Goal: Task Accomplishment & Management: Complete application form

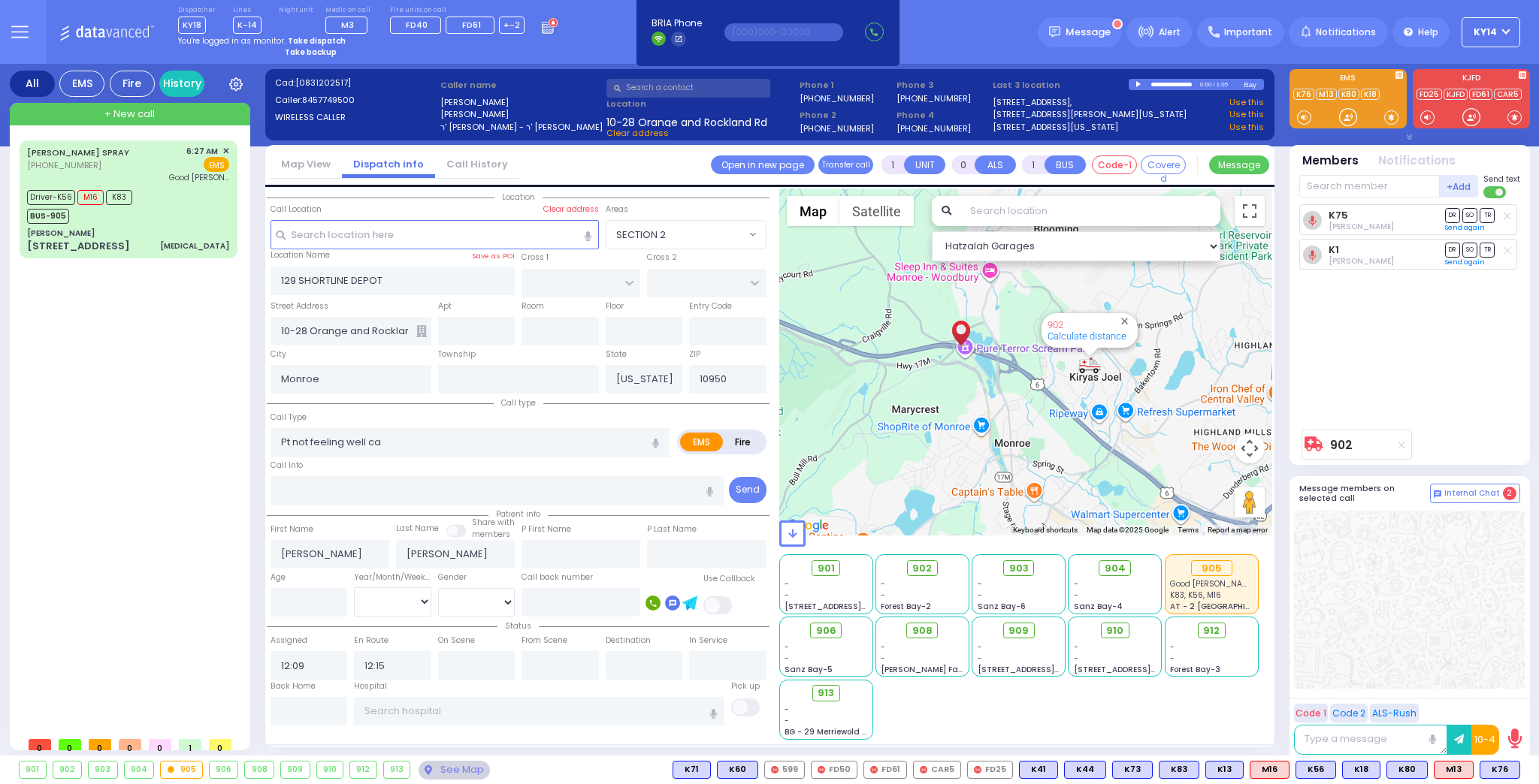
select select
click at [305, 39] on strong "Take dispatch" at bounding box center [317, 41] width 58 height 11
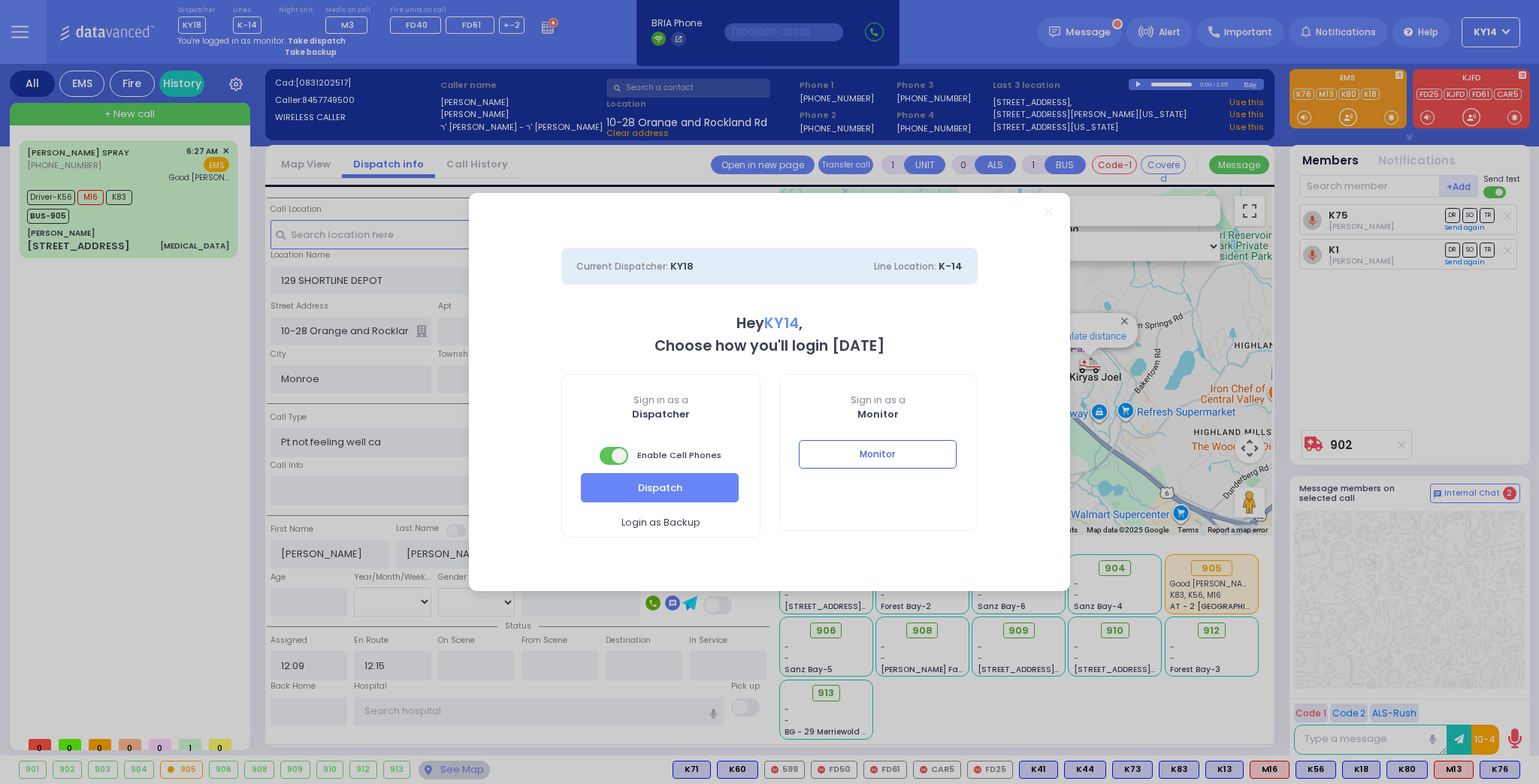
select select "2"
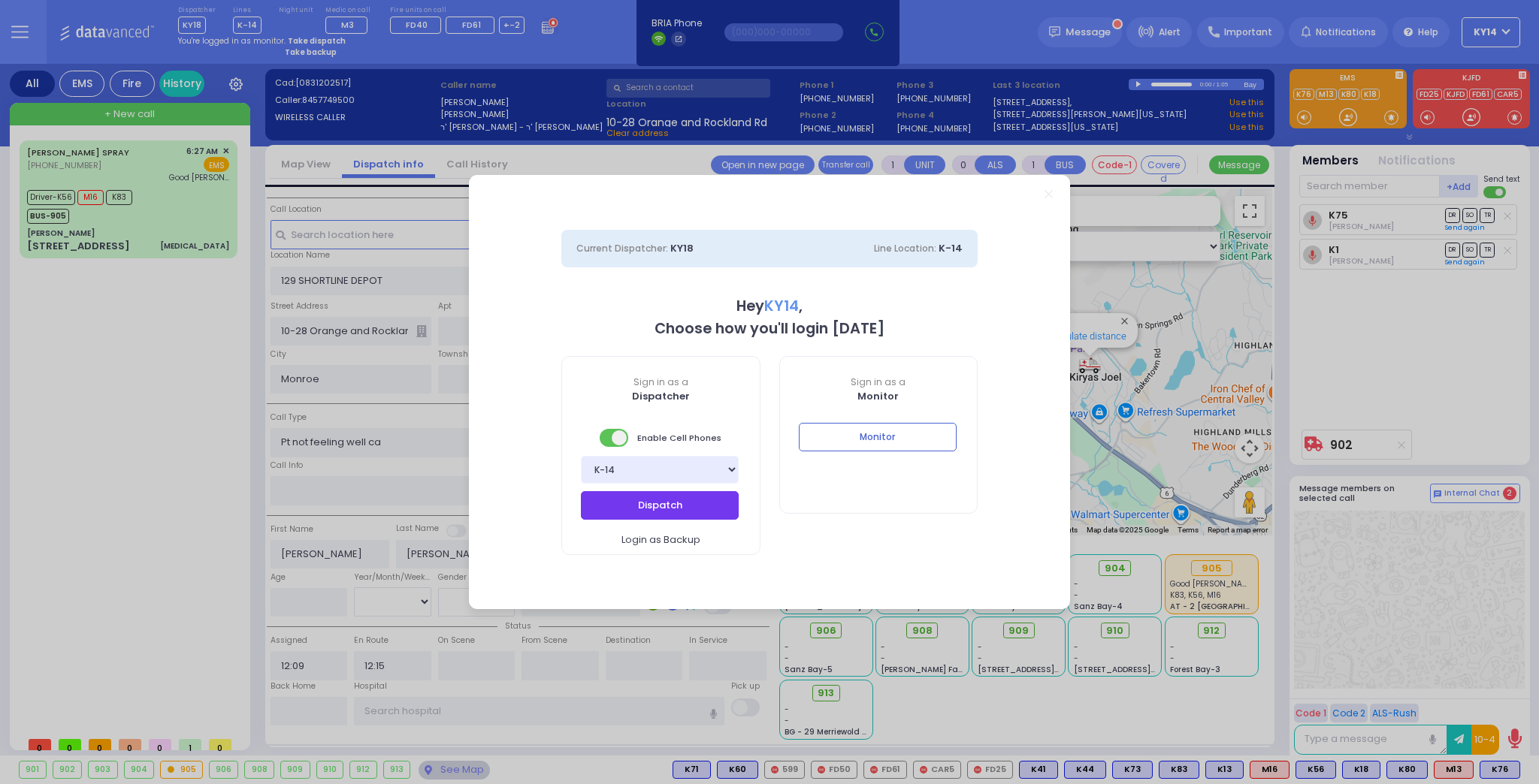
click at [638, 509] on button "Dispatch" at bounding box center [660, 505] width 158 height 29
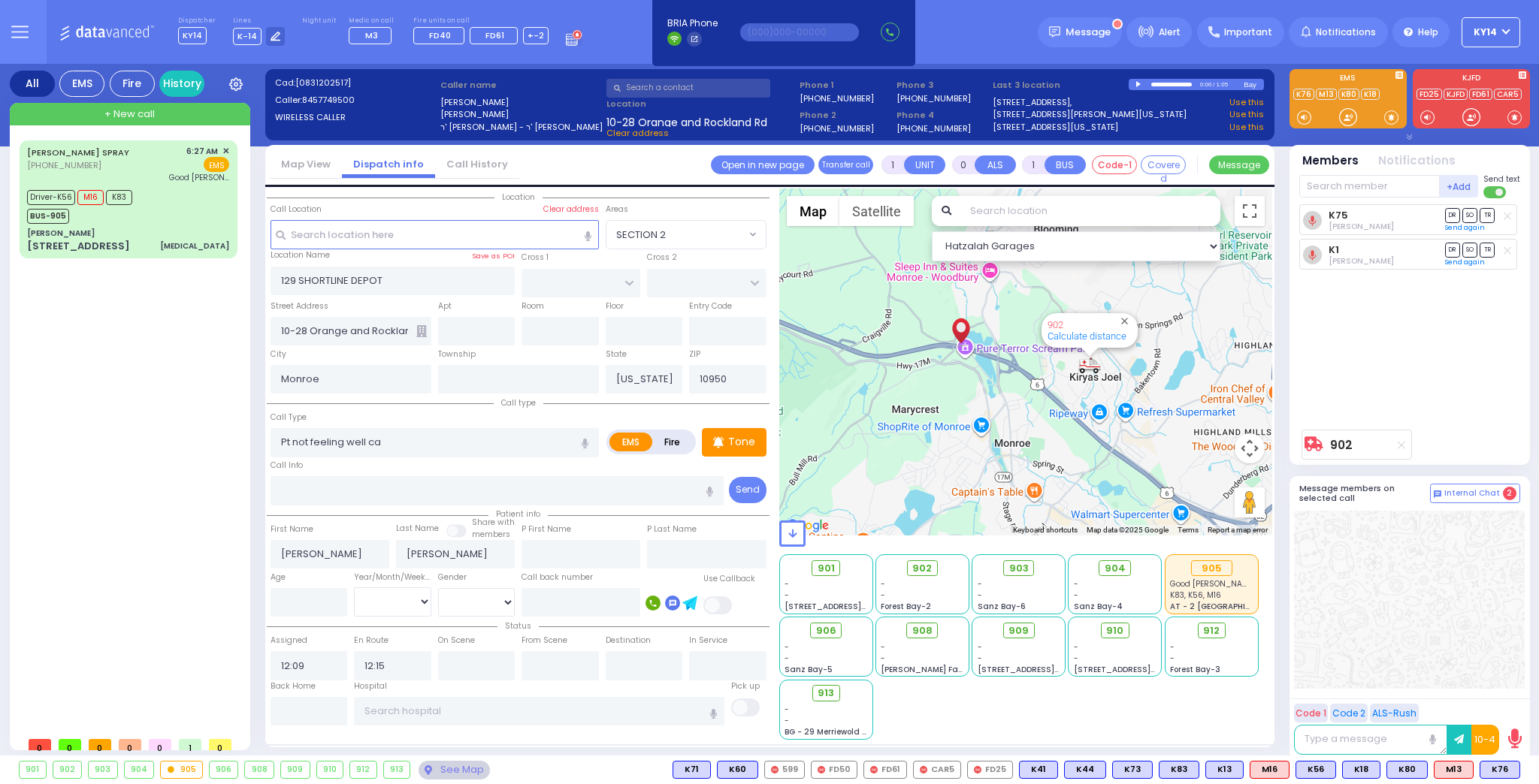
click at [1397, 367] on div "K75 [PERSON_NAME] DR SO TR Sending text K1 DR" at bounding box center [1411, 313] width 224 height 218
click at [566, 39] on icon at bounding box center [574, 38] width 16 height 16
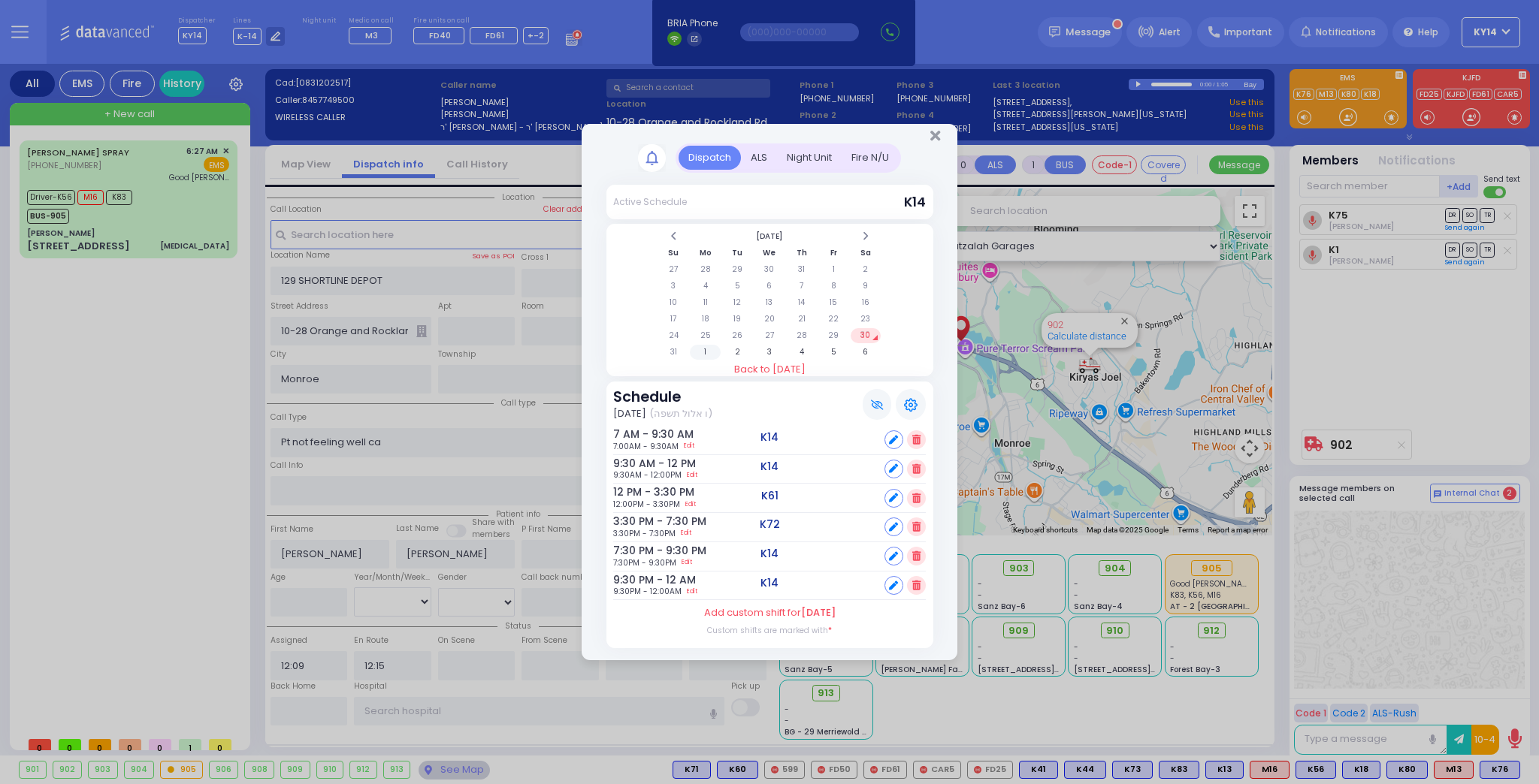
click at [706, 355] on td "1" at bounding box center [706, 352] width 31 height 15
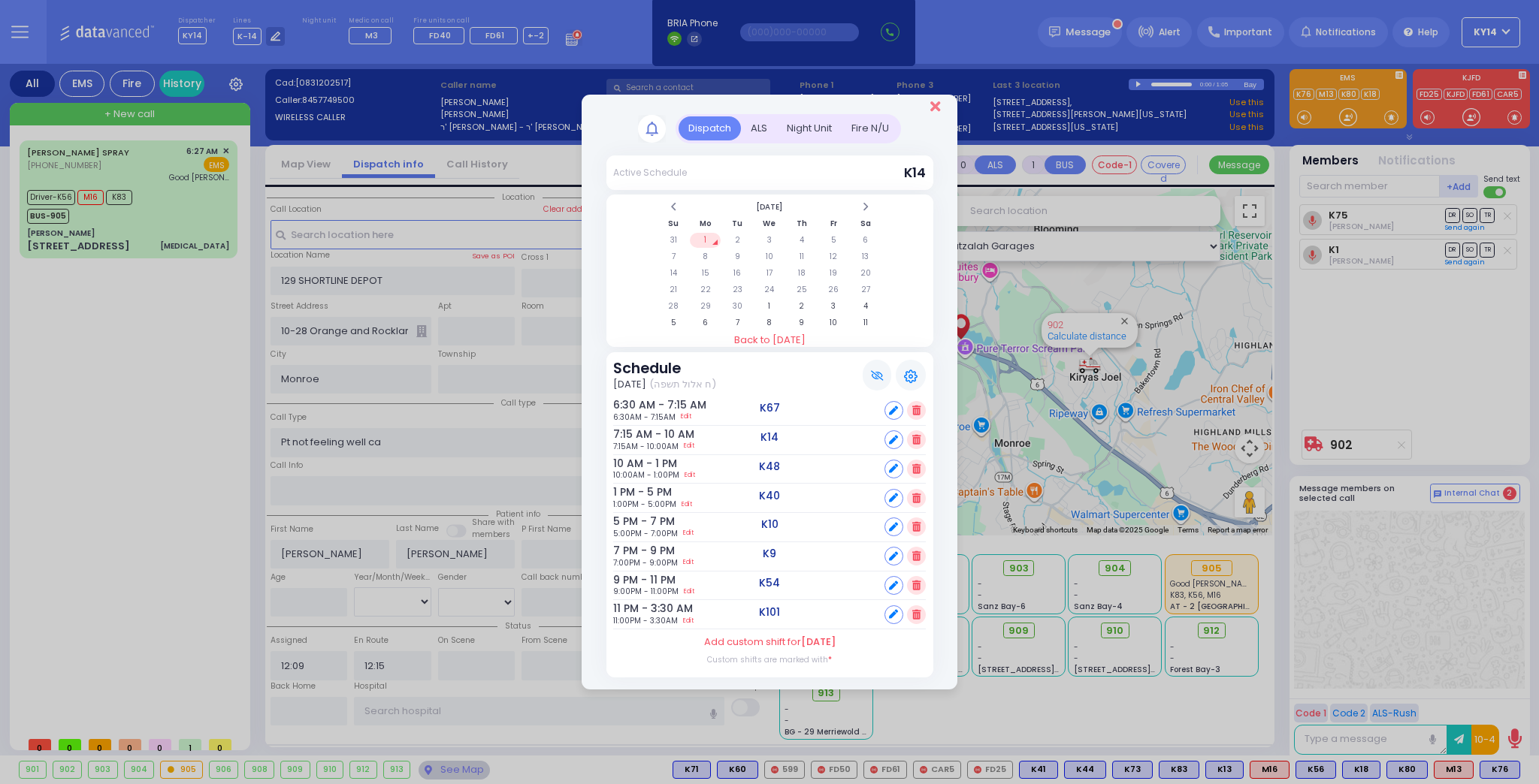
click at [938, 109] on icon "Close" at bounding box center [935, 106] width 10 height 15
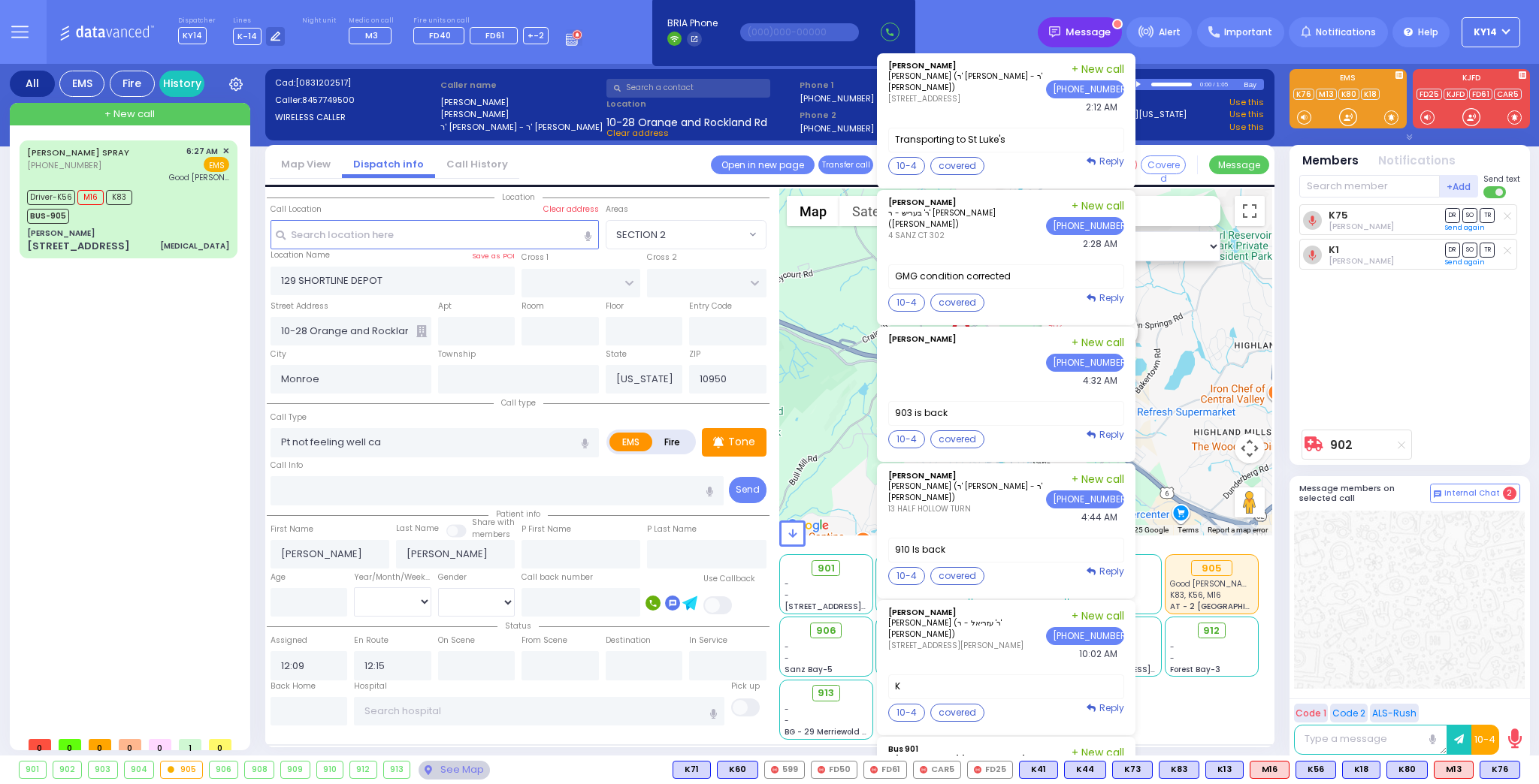
click at [1102, 28] on span "Message" at bounding box center [1088, 32] width 45 height 15
click at [1099, 32] on span "Message" at bounding box center [1088, 32] width 45 height 15
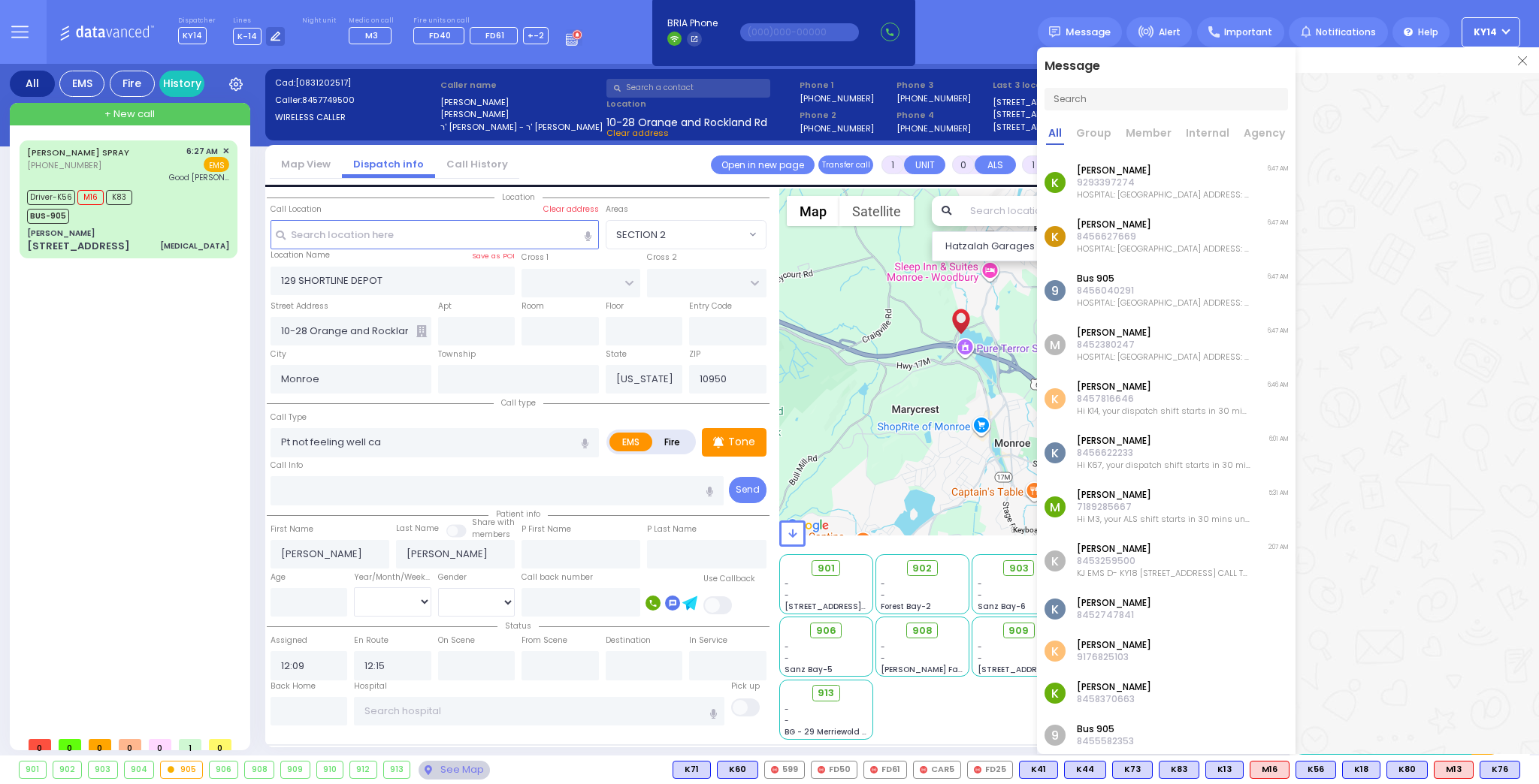
click at [1113, 175] on p "[PERSON_NAME]" at bounding box center [1163, 170] width 174 height 12
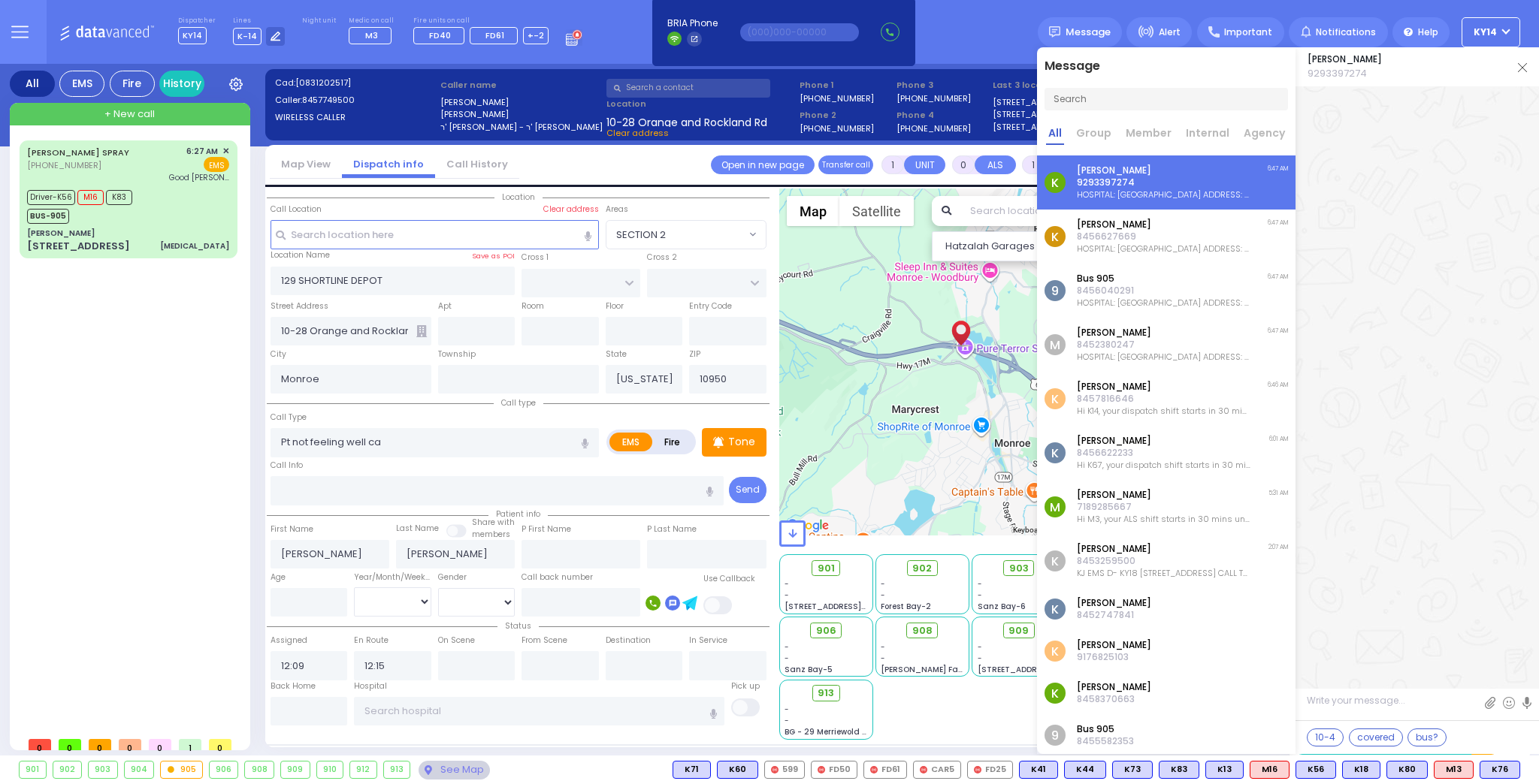
scroll to position [110454, 0]
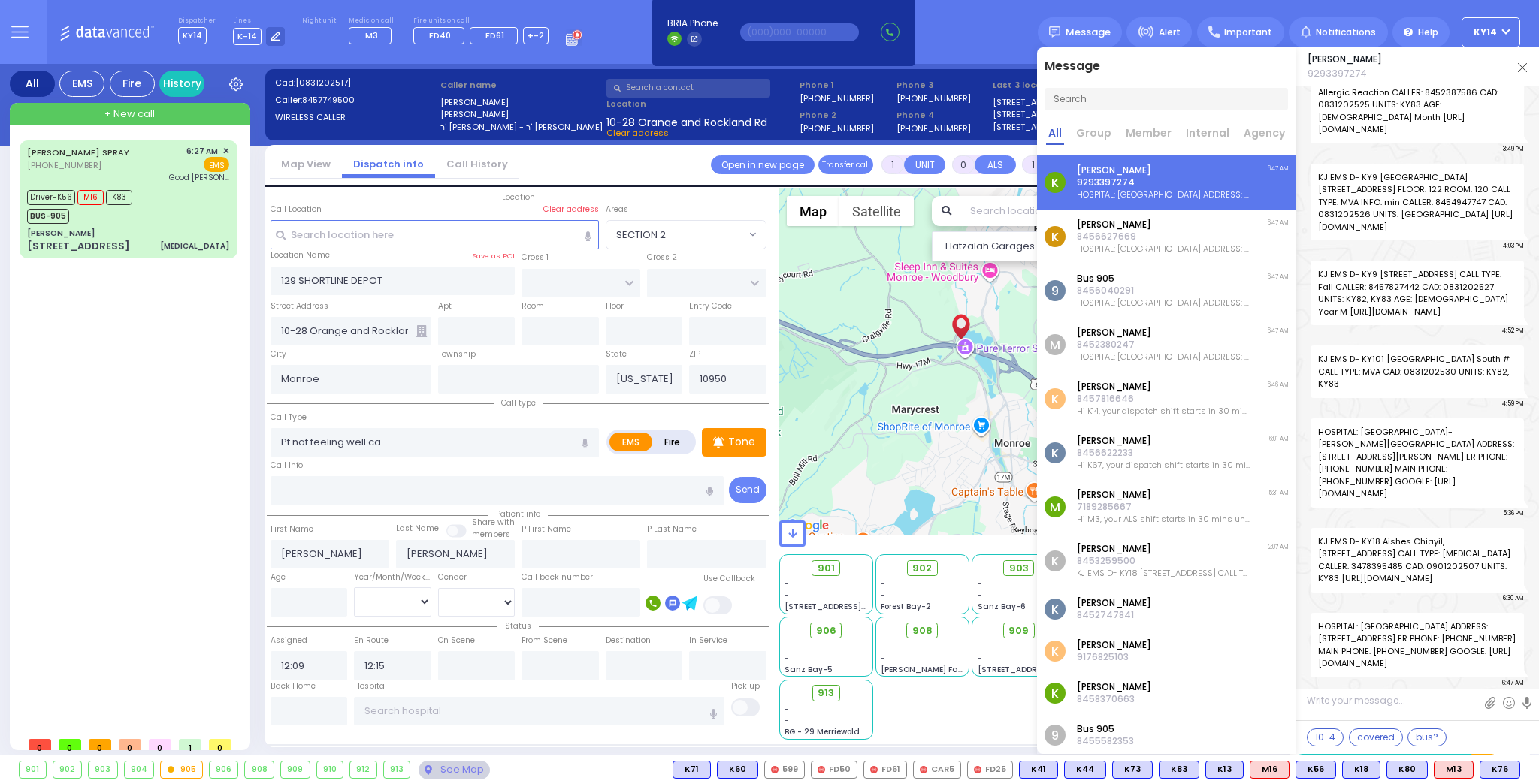
click at [1107, 235] on p "8456627669" at bounding box center [1163, 237] width 174 height 12
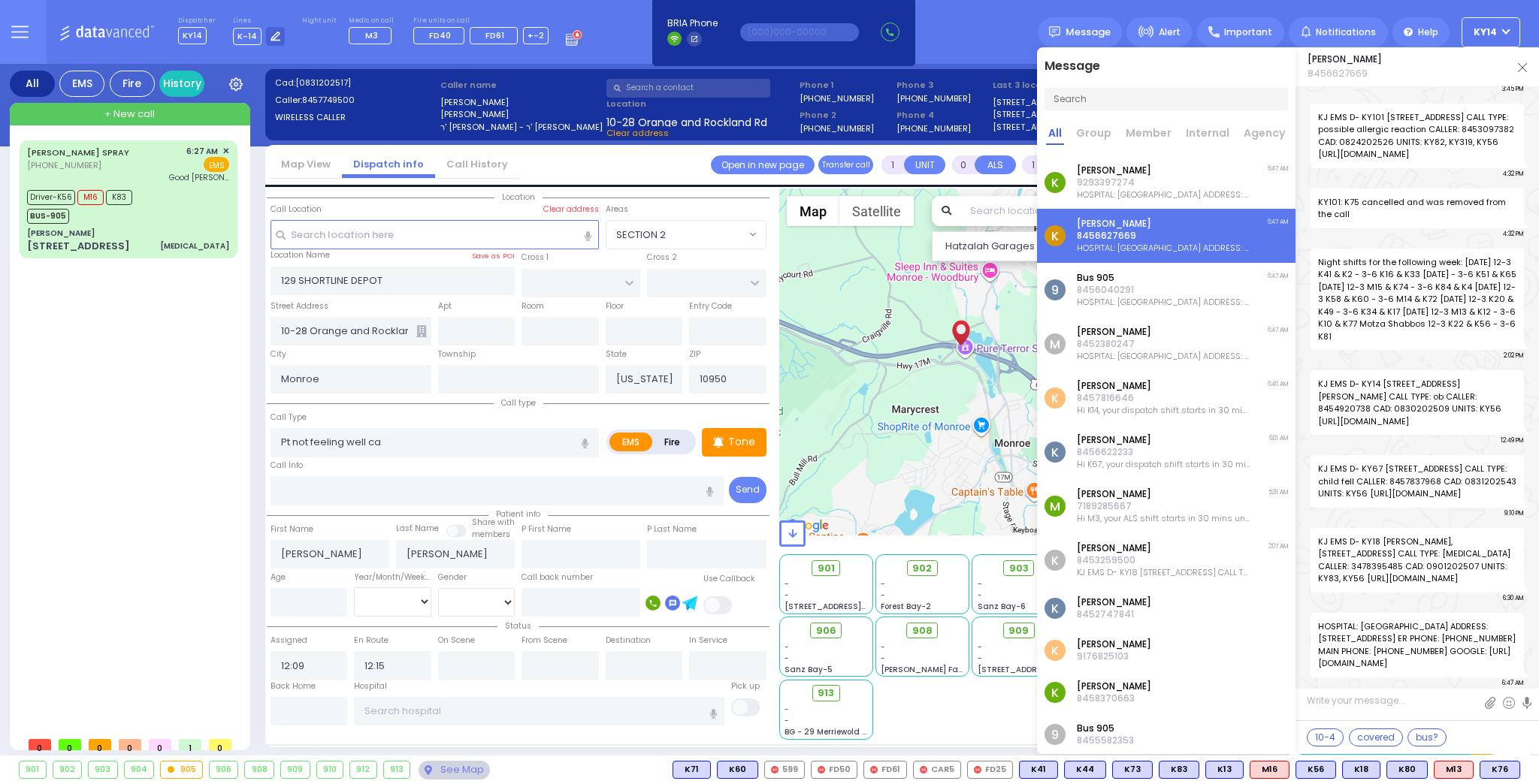
scroll to position [30894, 0]
click at [1098, 134] on link "Group" at bounding box center [1094, 135] width 40 height 20
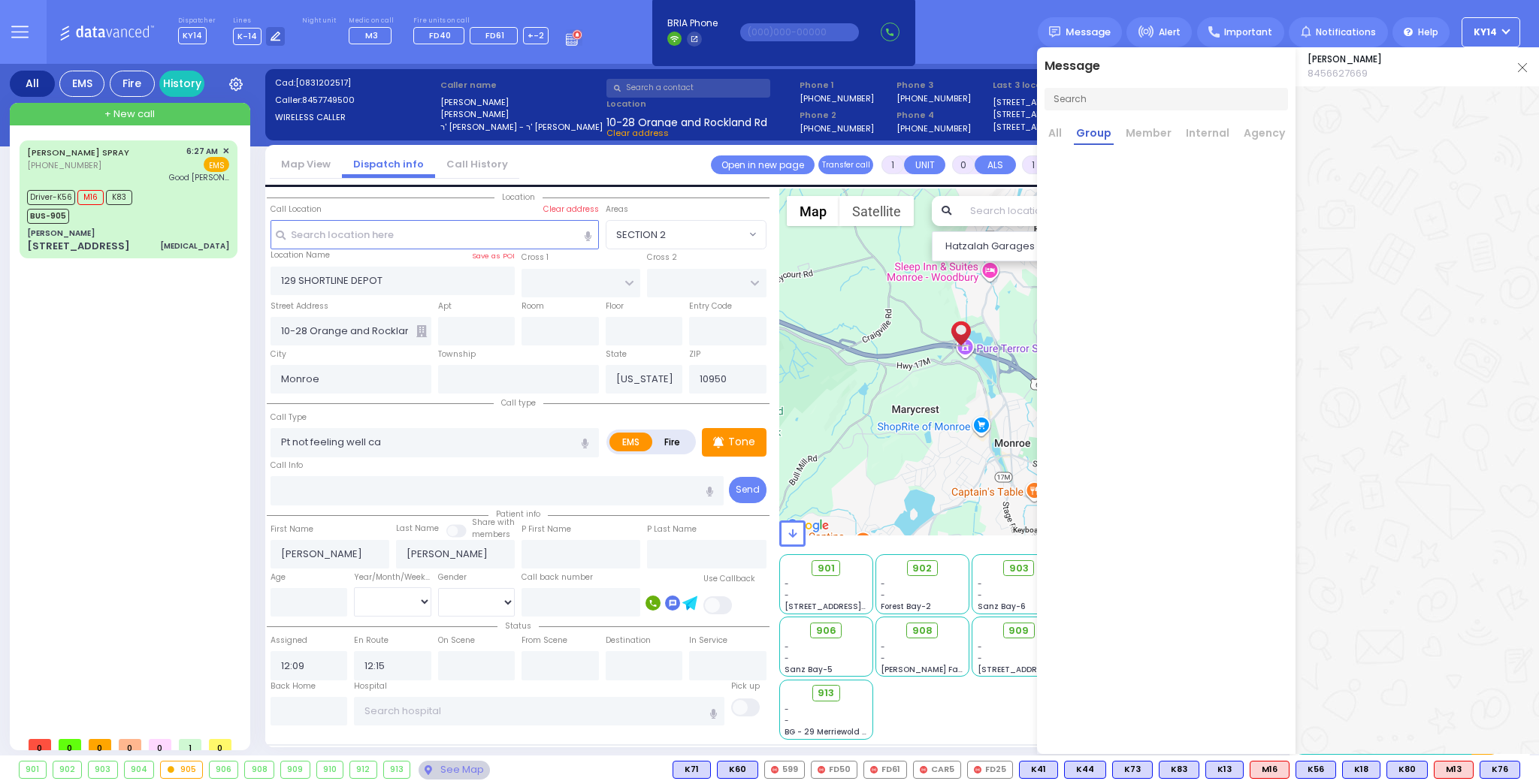
scroll to position [0, 0]
click at [1050, 128] on link "All" at bounding box center [1055, 135] width 18 height 20
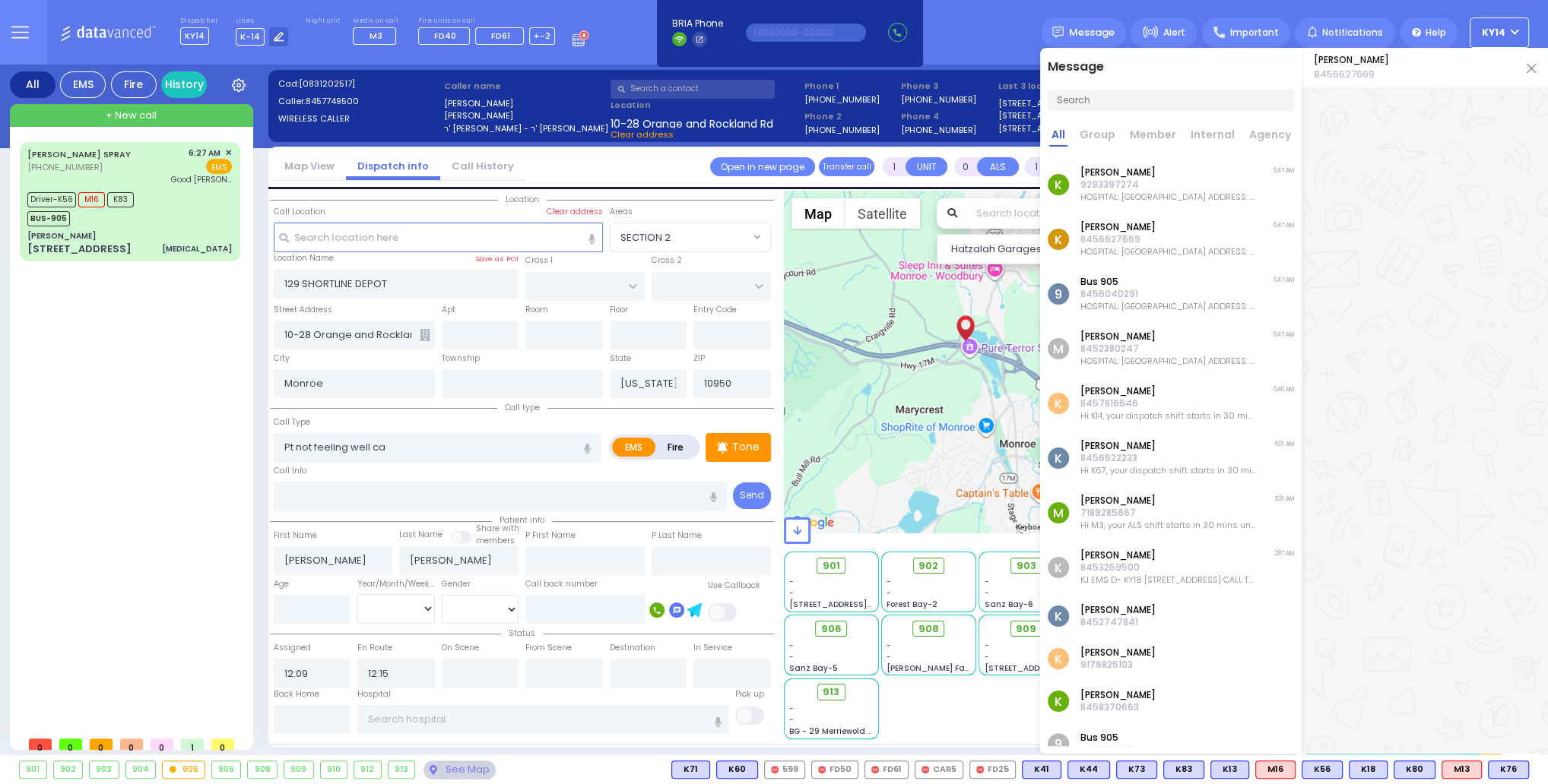
click at [1530, 67] on div at bounding box center [1435, 55] width 301 height 35
click at [1528, 66] on div at bounding box center [1435, 55] width 301 height 35
drag, startPoint x: 957, startPoint y: 30, endPoint x: 966, endPoint y: 30, distance: 9.0
click at [958, 29] on div "Dispatcher KY14 shift has started. Are you ? Lines K-14" at bounding box center [774, 32] width 1548 height 65
click at [1533, 68] on div at bounding box center [1435, 55] width 301 height 35
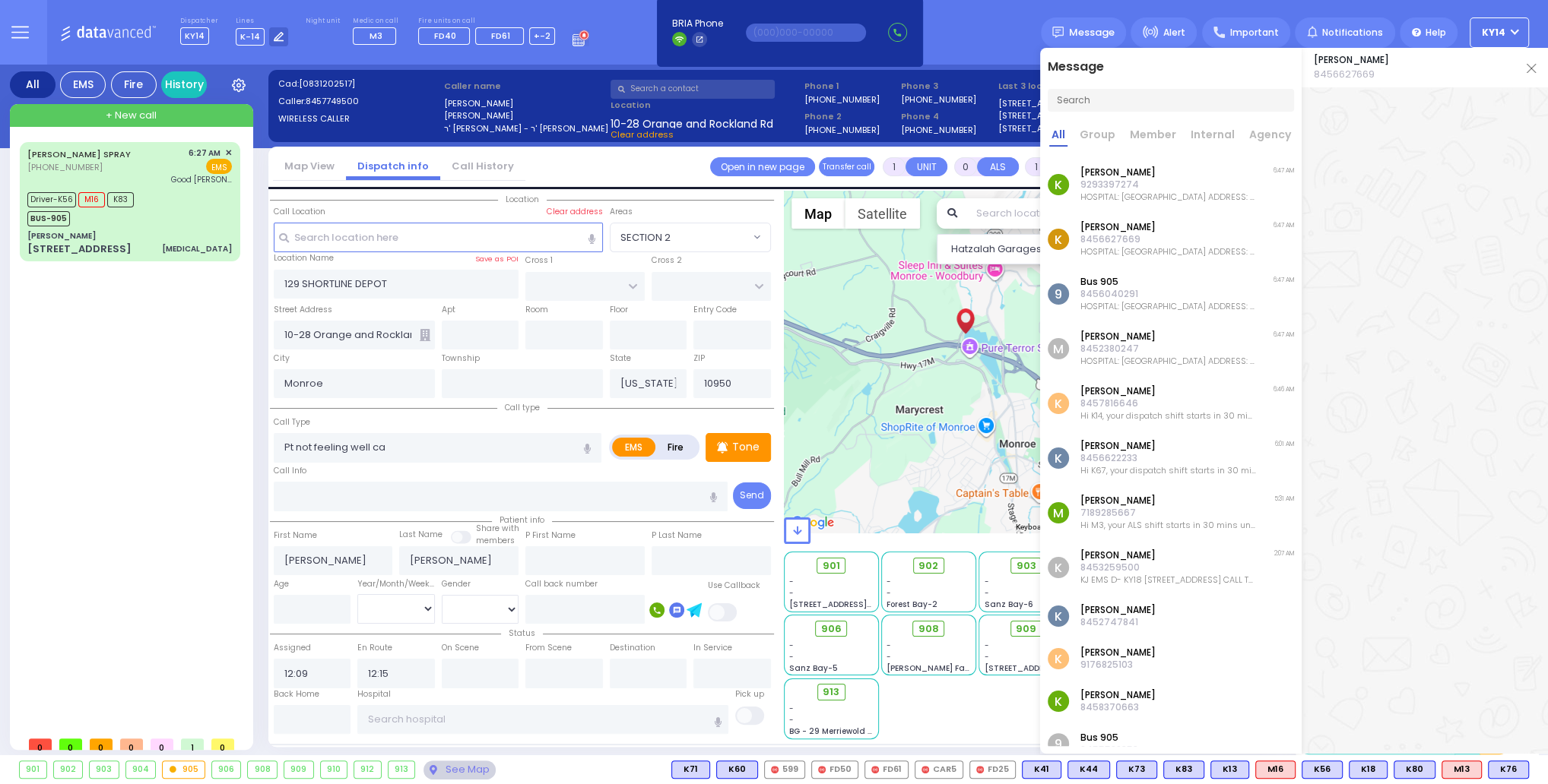
click at [1524, 66] on div at bounding box center [1435, 55] width 301 height 35
drag, startPoint x: 952, startPoint y: 31, endPoint x: 960, endPoint y: 31, distance: 8.0
click at [957, 31] on div "Dispatcher KY14 shift has started. Are you ? Lines K-14" at bounding box center [774, 32] width 1548 height 65
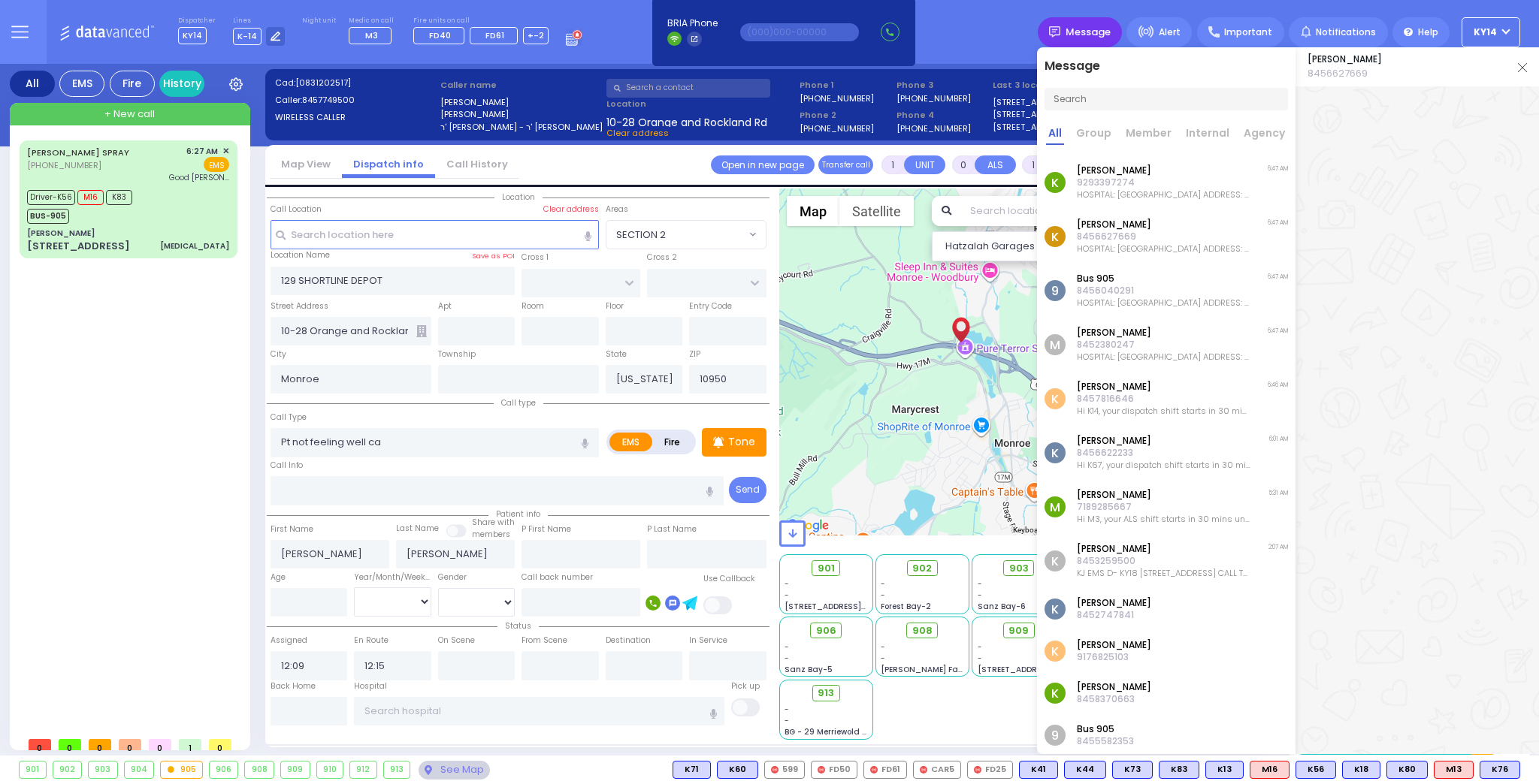
click at [1077, 30] on span "Message" at bounding box center [1088, 32] width 45 height 15
click at [1521, 68] on img at bounding box center [1522, 67] width 9 height 9
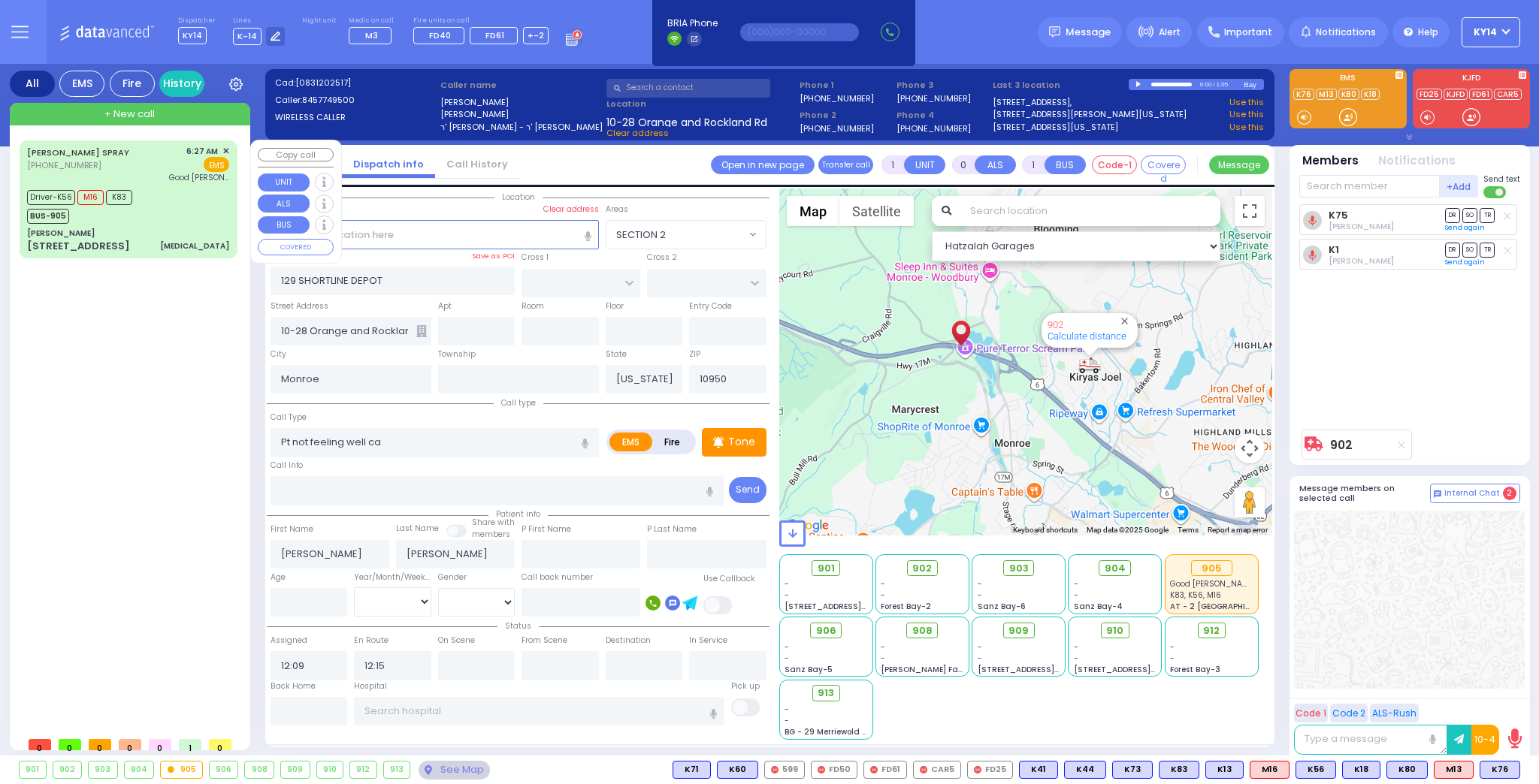
click at [176, 235] on div "[PERSON_NAME]" at bounding box center [128, 233] width 202 height 11
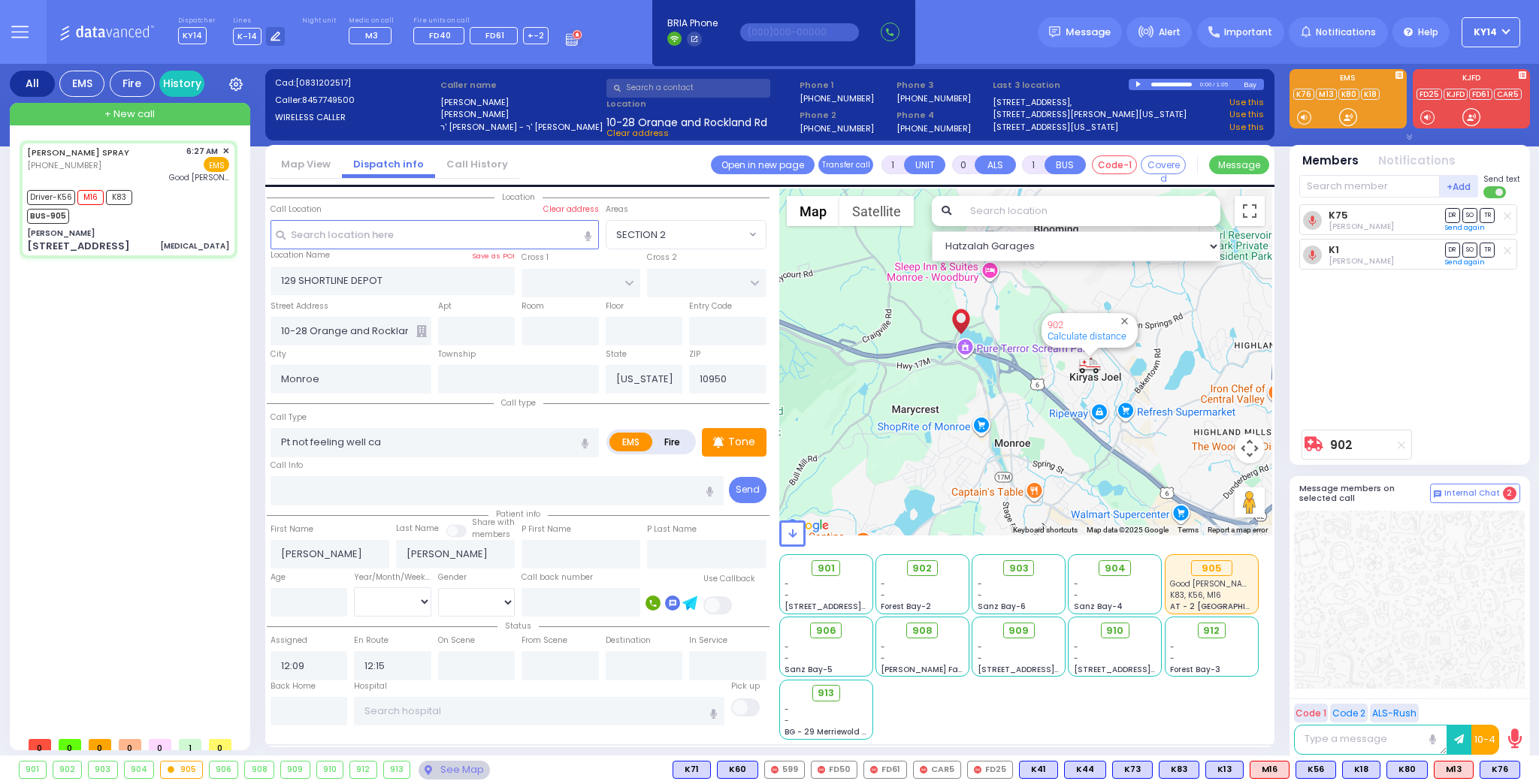
type input "6"
select select
type input "[MEDICAL_DATA]"
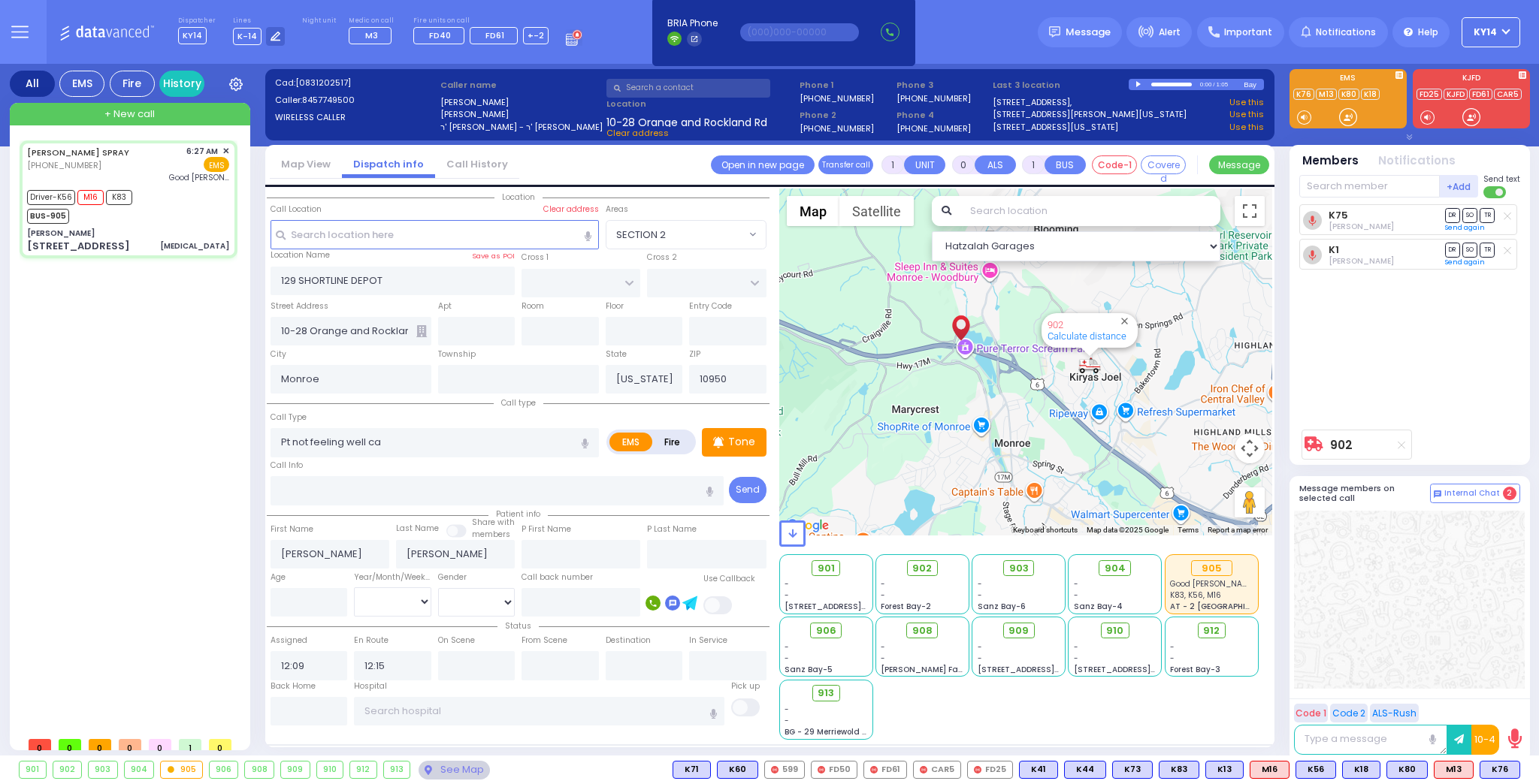
radio input "true"
type input "[PERSON_NAME]"
type input "25"
select select "Year"
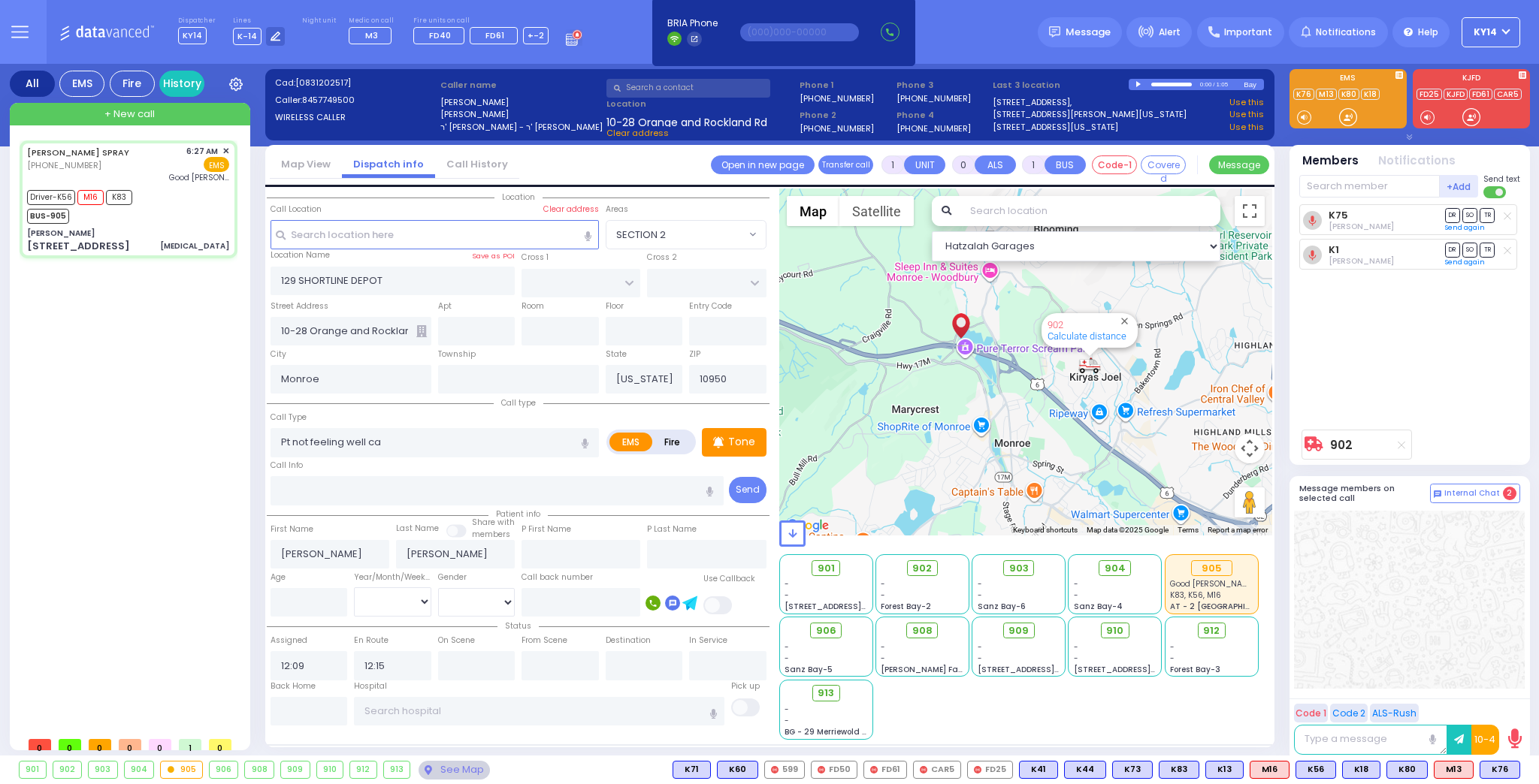
select select "[DEMOGRAPHIC_DATA]"
type input "06:27"
type input "06:28"
type input "06:30"
type input "06:42"
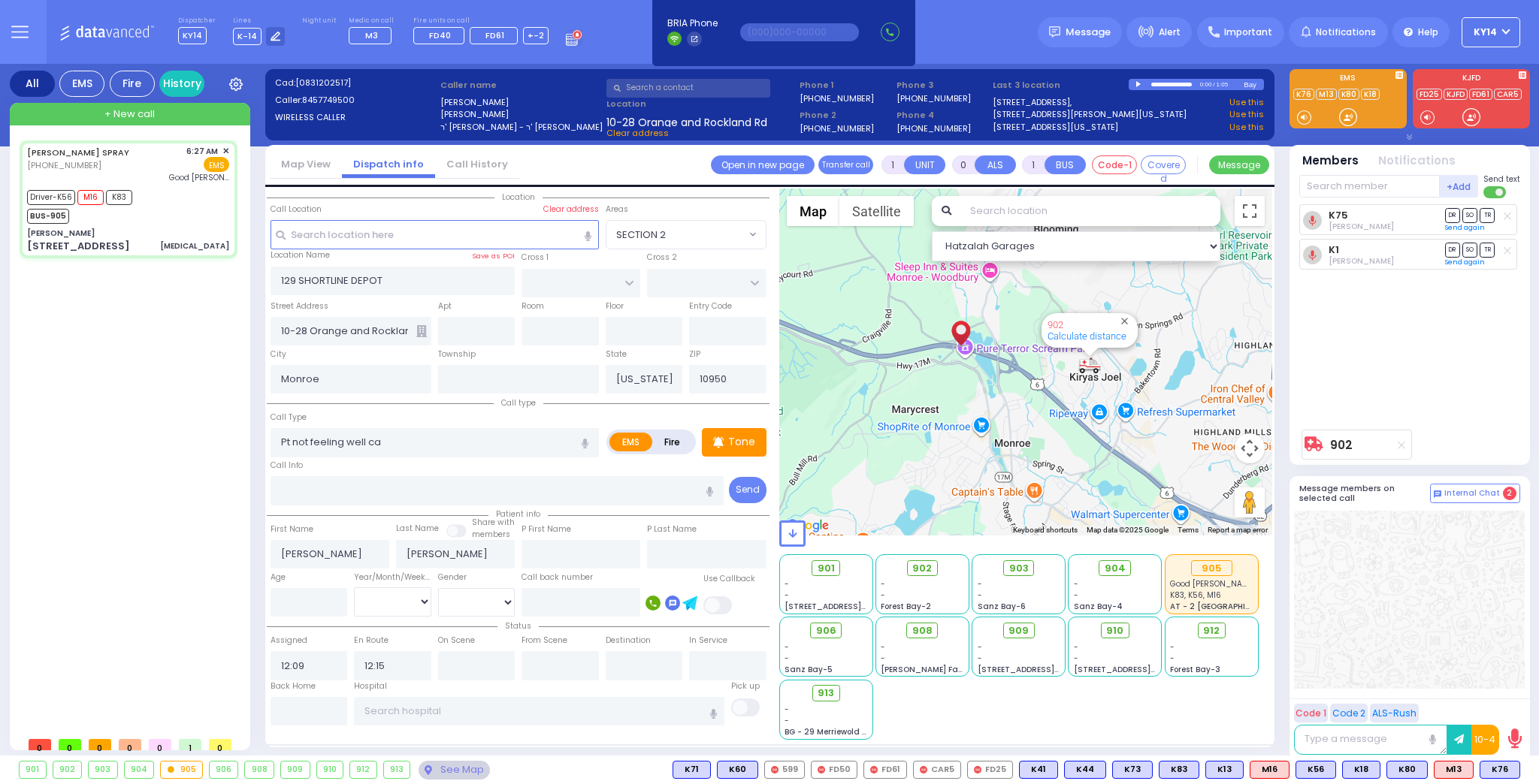
type input "07:19"
type input "07:45"
type input "[GEOGRAPHIC_DATA]"
select select "Hatzalah Garages"
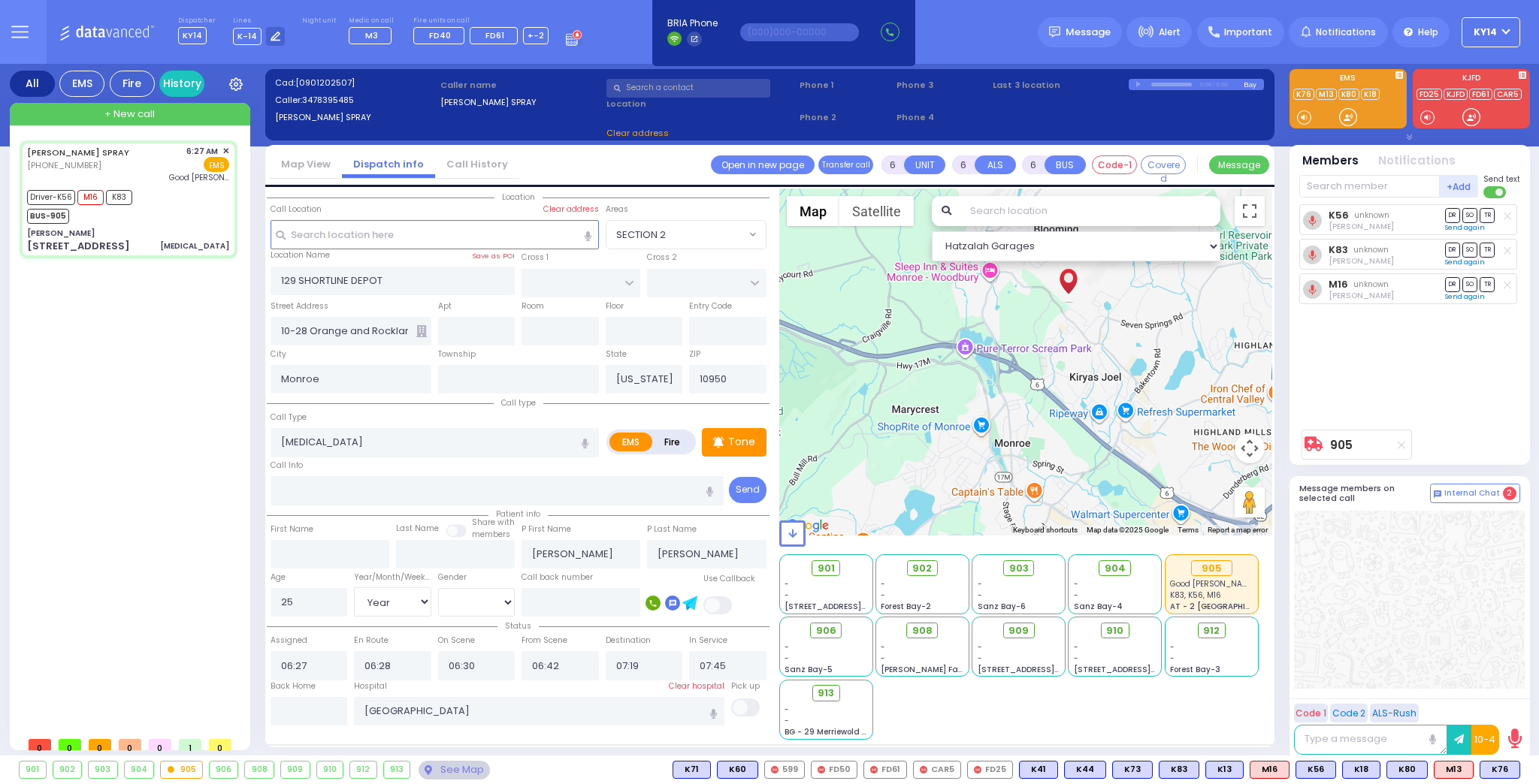
type input "[PERSON_NAME]"
type input "[GEOGRAPHIC_DATA]"
type input "[STREET_ADDRESS]"
type input "3"
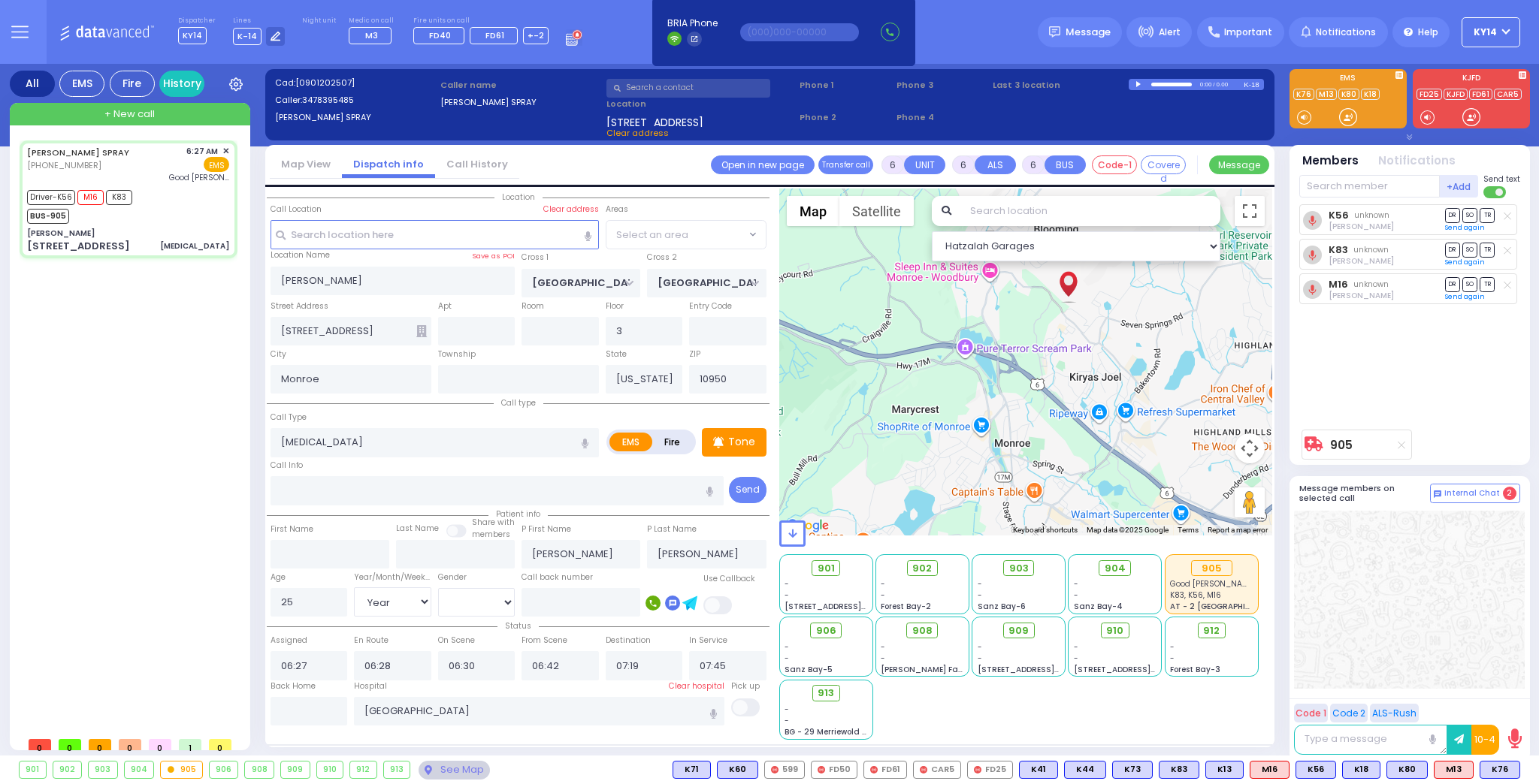
select select "SECTION 5"
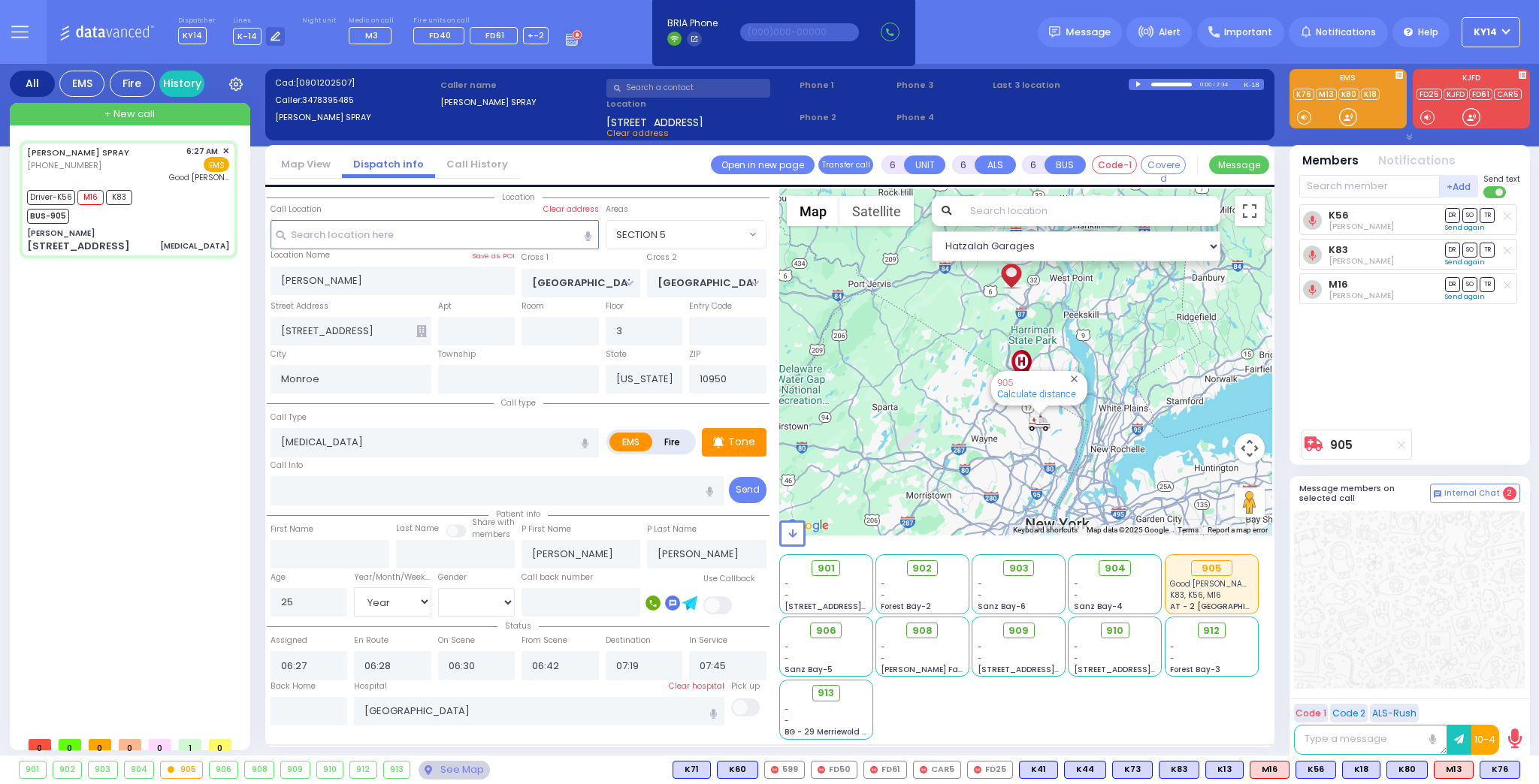
select select
radio input "true"
select select "Year"
select select "[DEMOGRAPHIC_DATA]"
select select "Hatzalah Garages"
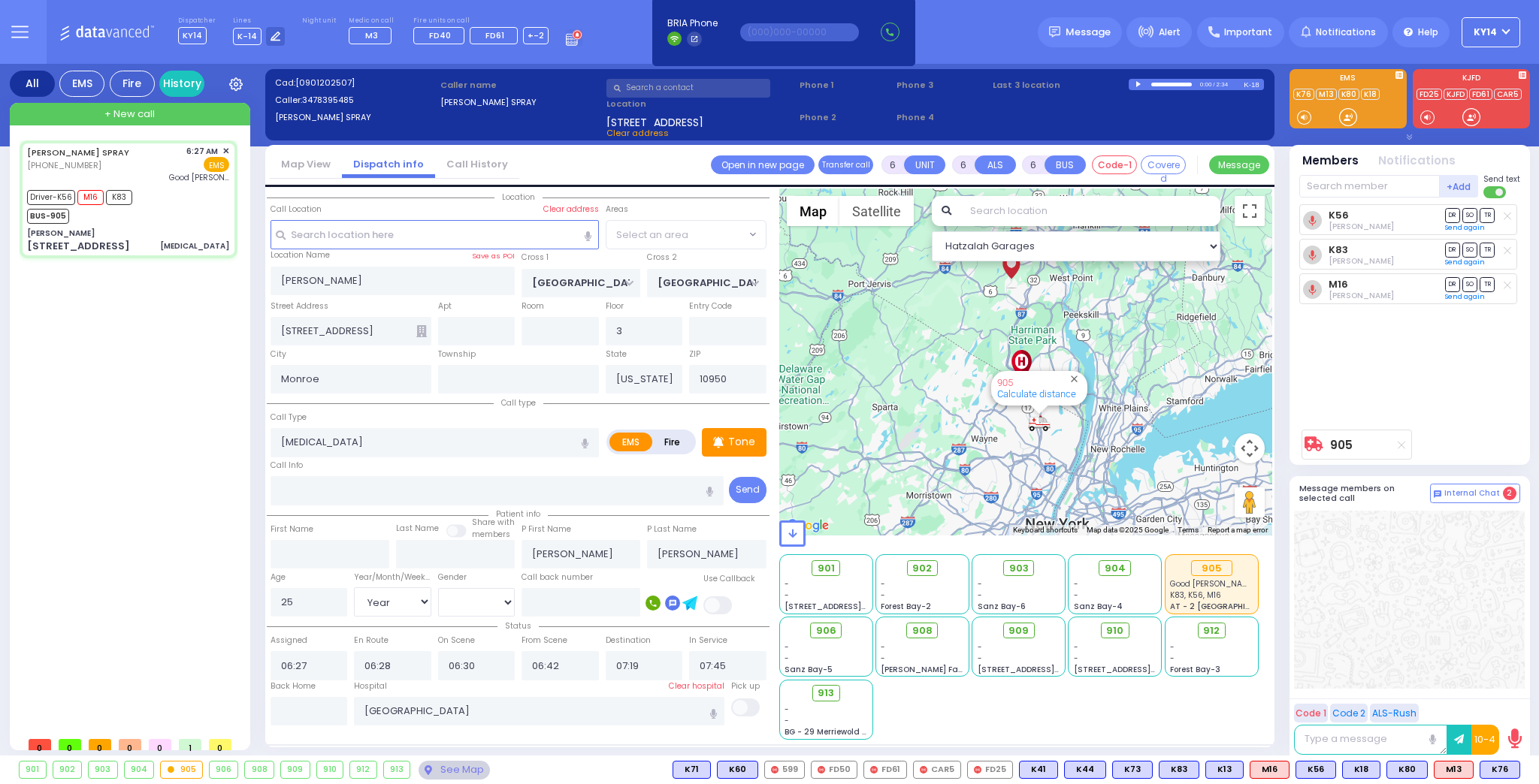
select select "SECTION 5"
select select
radio input "true"
select select "Year"
select select "[DEMOGRAPHIC_DATA]"
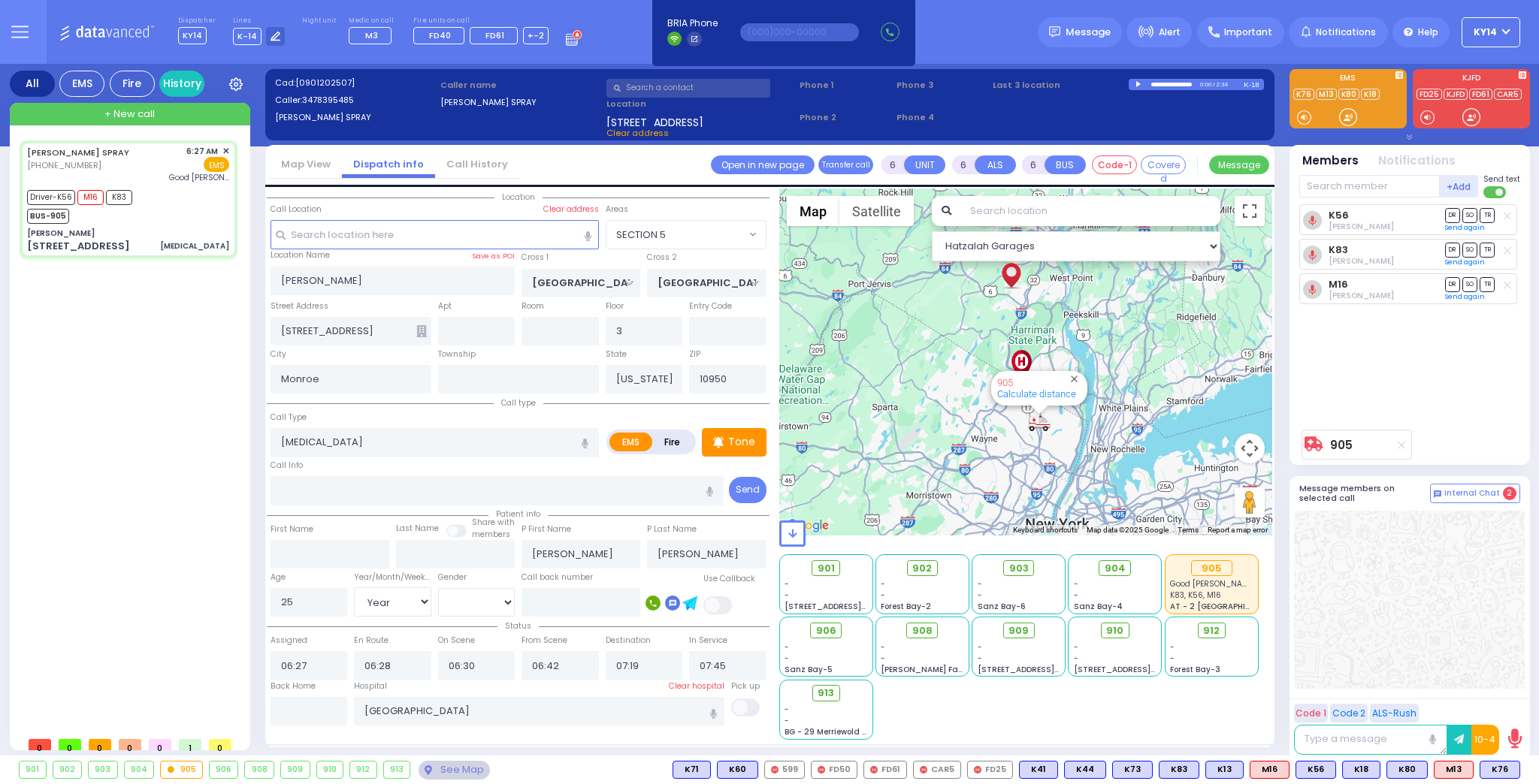
select select "Hatzalah Garages"
select select "SECTION 5"
select select
radio input "true"
select select "Year"
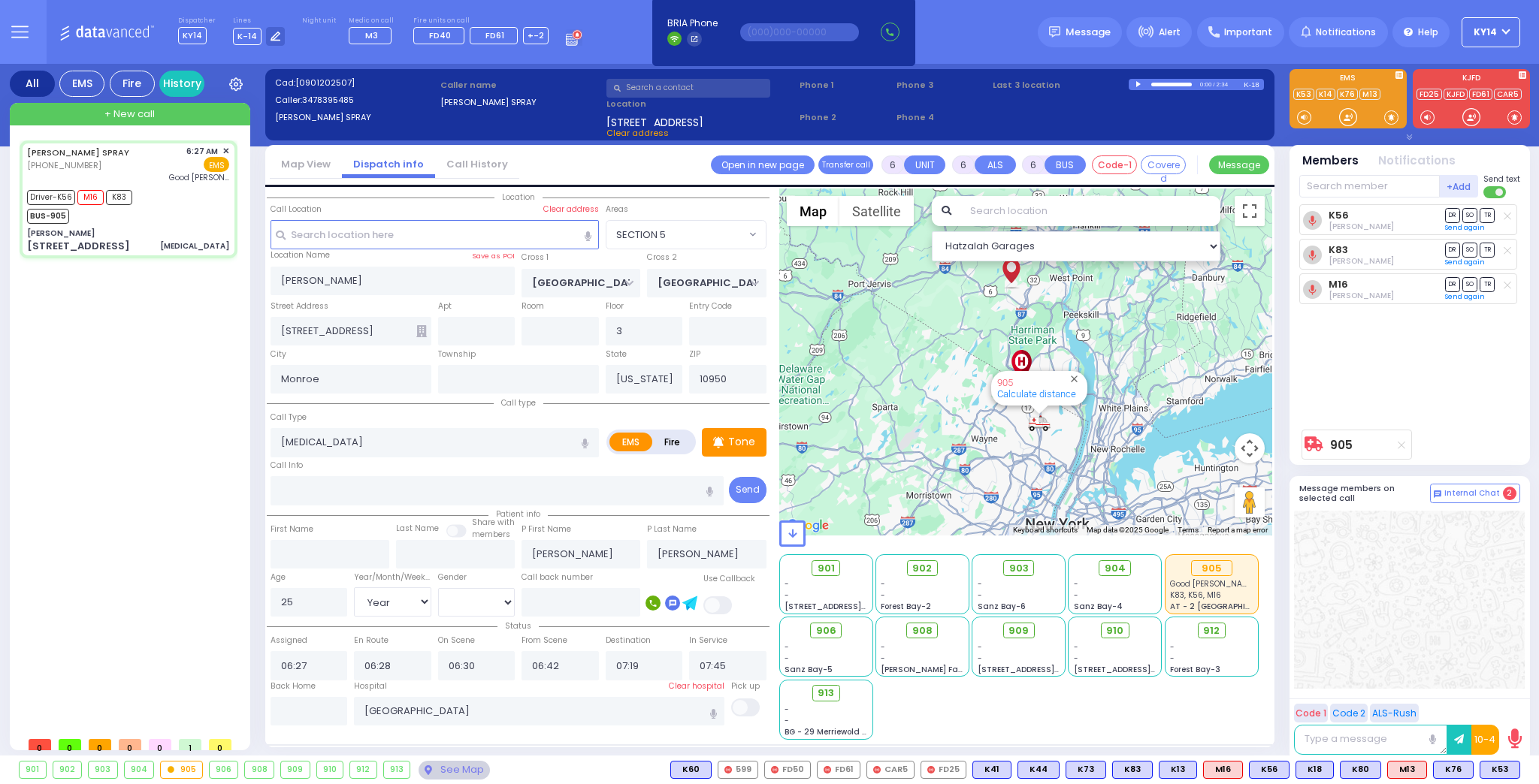
select select "[DEMOGRAPHIC_DATA]"
select select "Hatzalah Garages"
select select "SECTION 5"
select select
radio input "true"
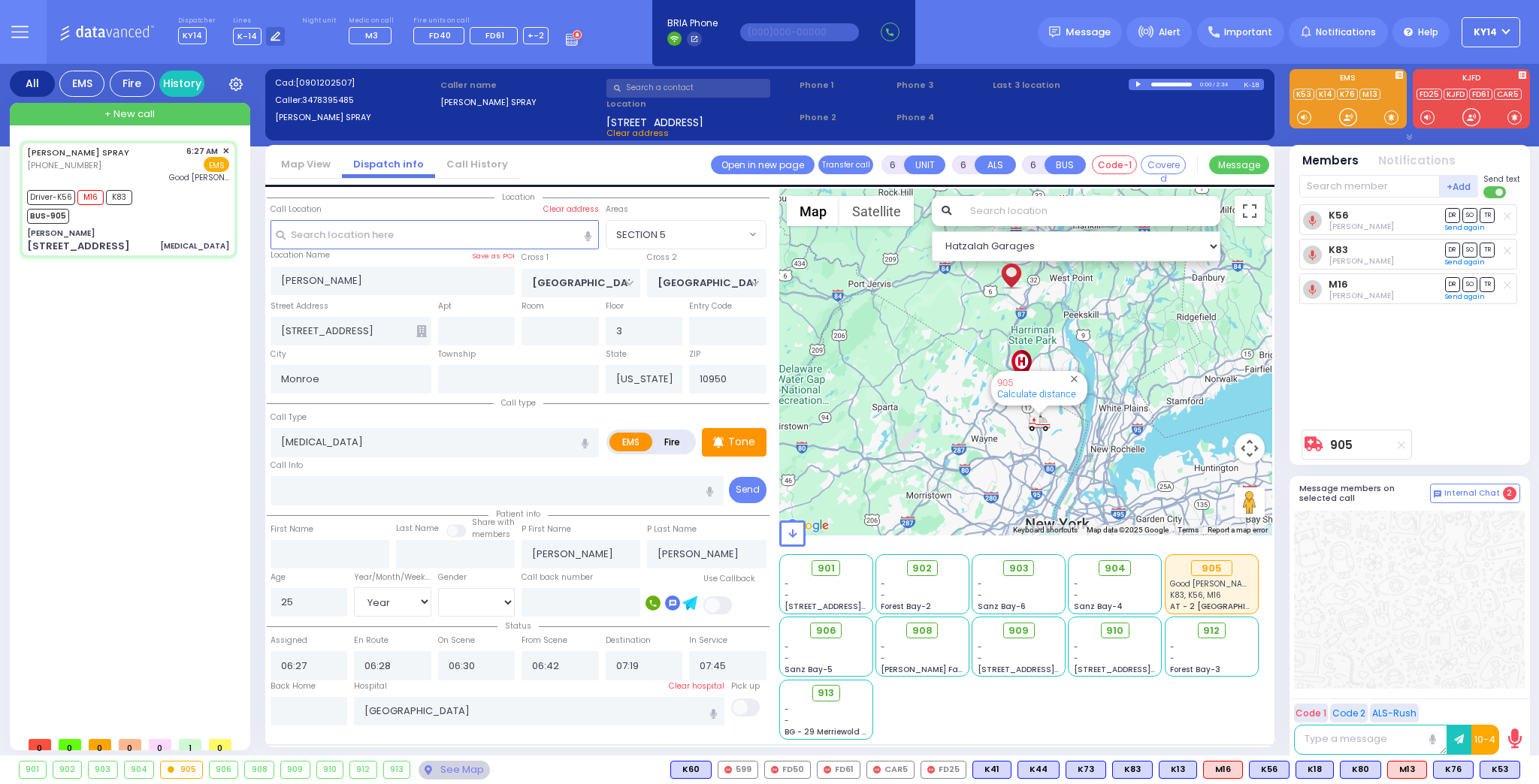
select select "Year"
select select "[DEMOGRAPHIC_DATA]"
select select "Hatzalah Garages"
select select "SECTION 5"
select select
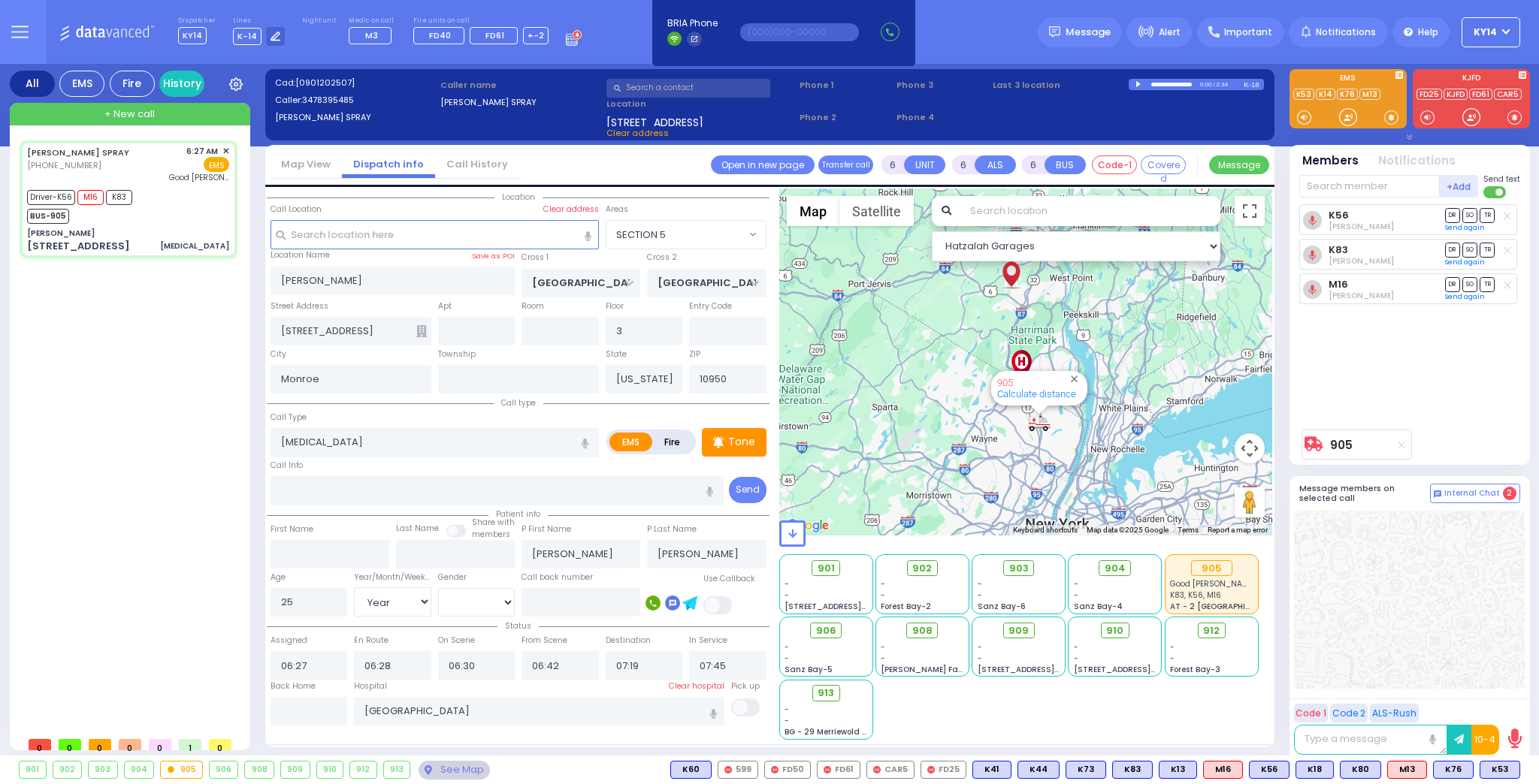
radio input "true"
select select "Year"
select select "[DEMOGRAPHIC_DATA]"
select select "Hatzalah Garages"
select select "SECTION 5"
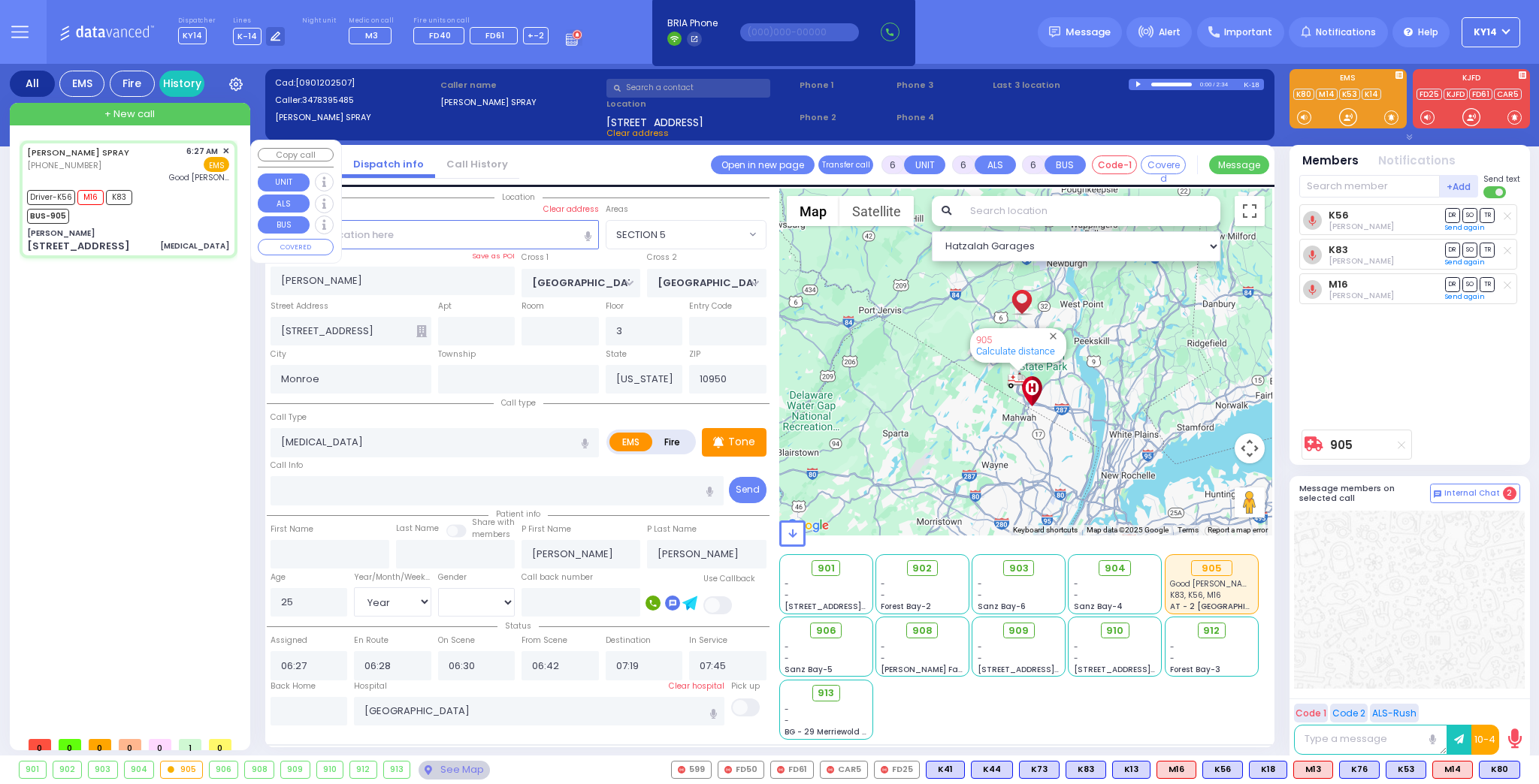
click at [173, 187] on div "Driver-K56 M16 K83 BUS-905" at bounding box center [128, 205] width 202 height 38
select select
radio input "true"
select select "Year"
select select "[DEMOGRAPHIC_DATA]"
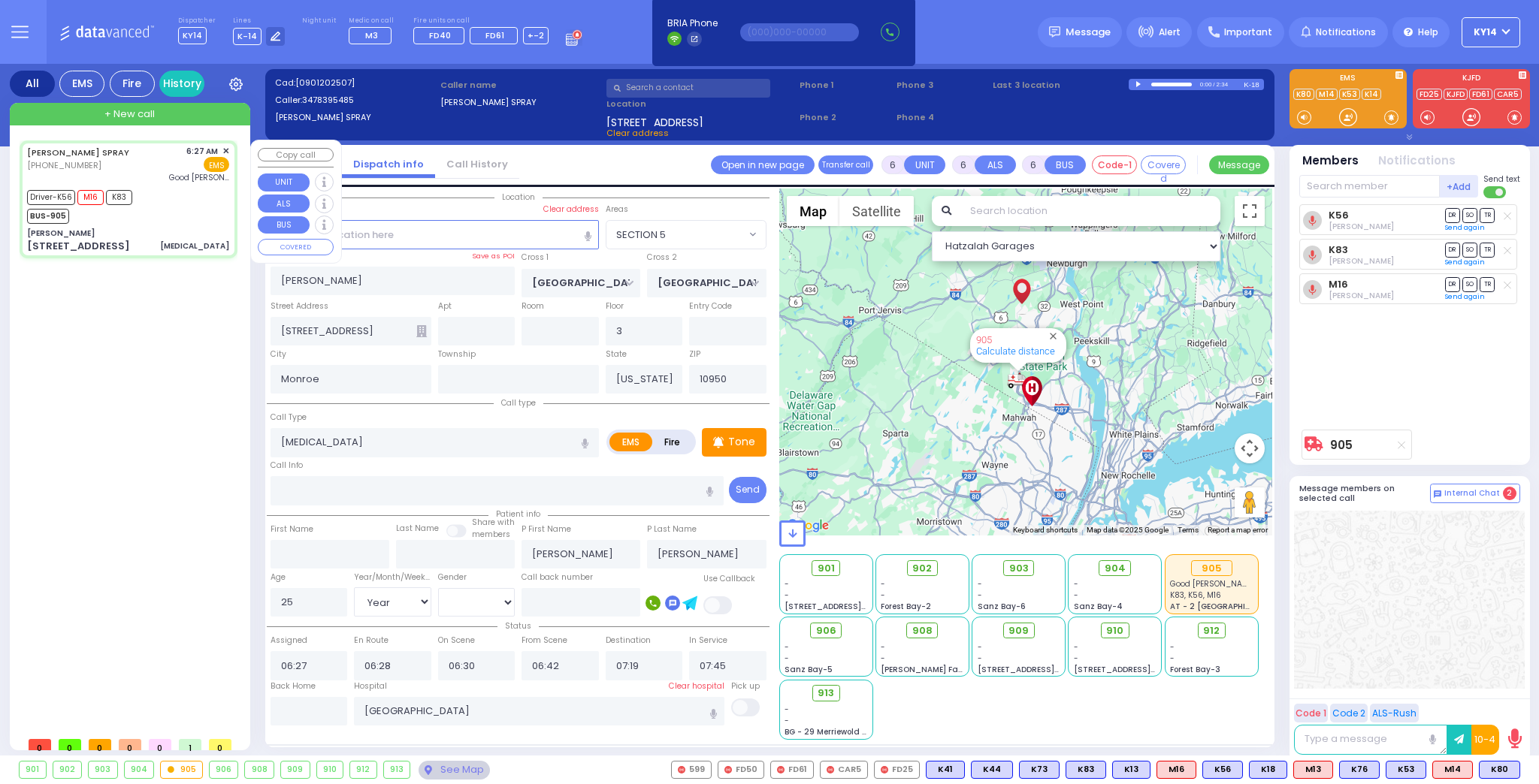
select select "Hatzalah Garages"
select select "SECTION 5"
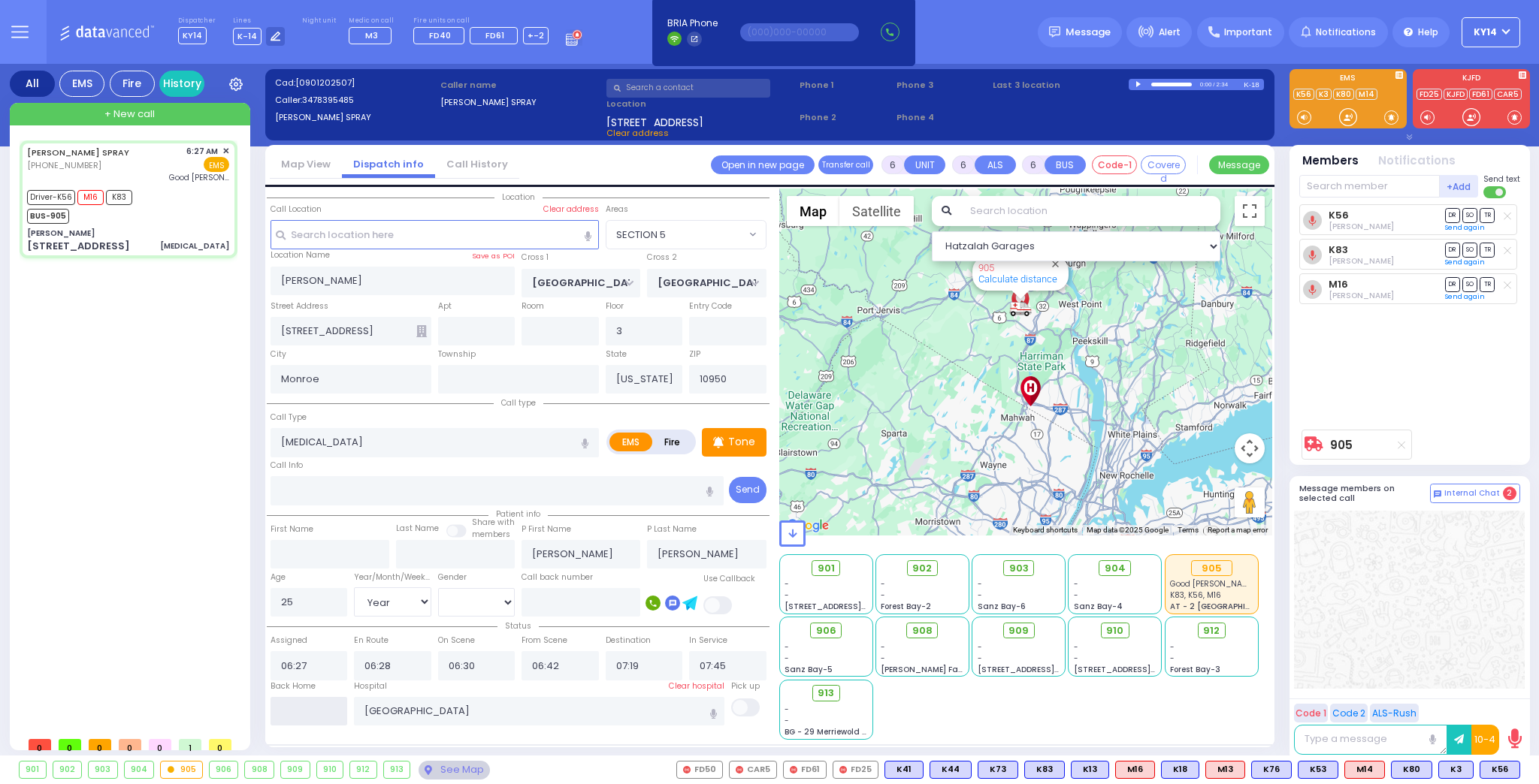
click at [310, 702] on input "text" at bounding box center [309, 711] width 78 height 29
type input "08:06"
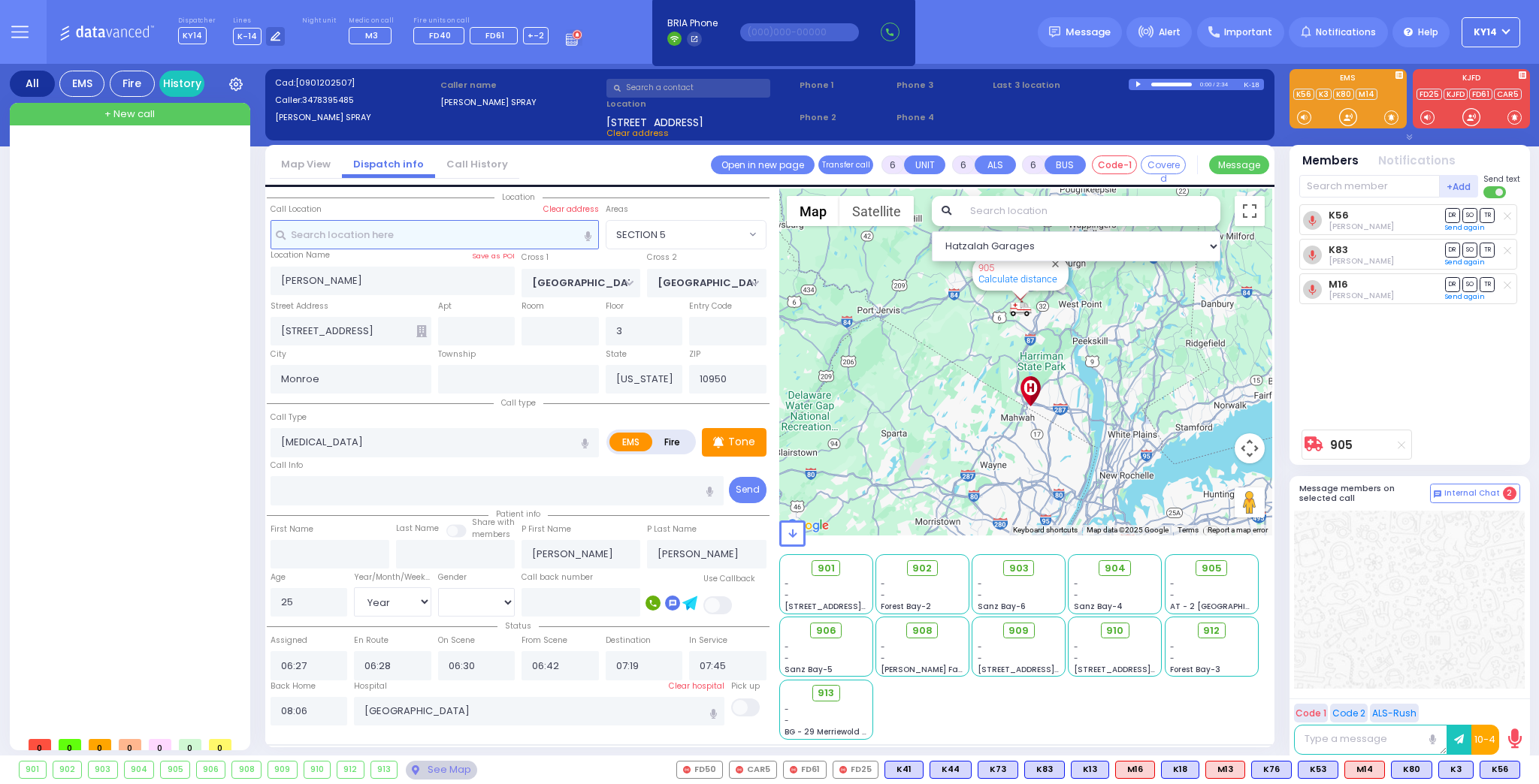
select select
radio input "true"
select select
